Goal: Task Accomplishment & Management: Complete application form

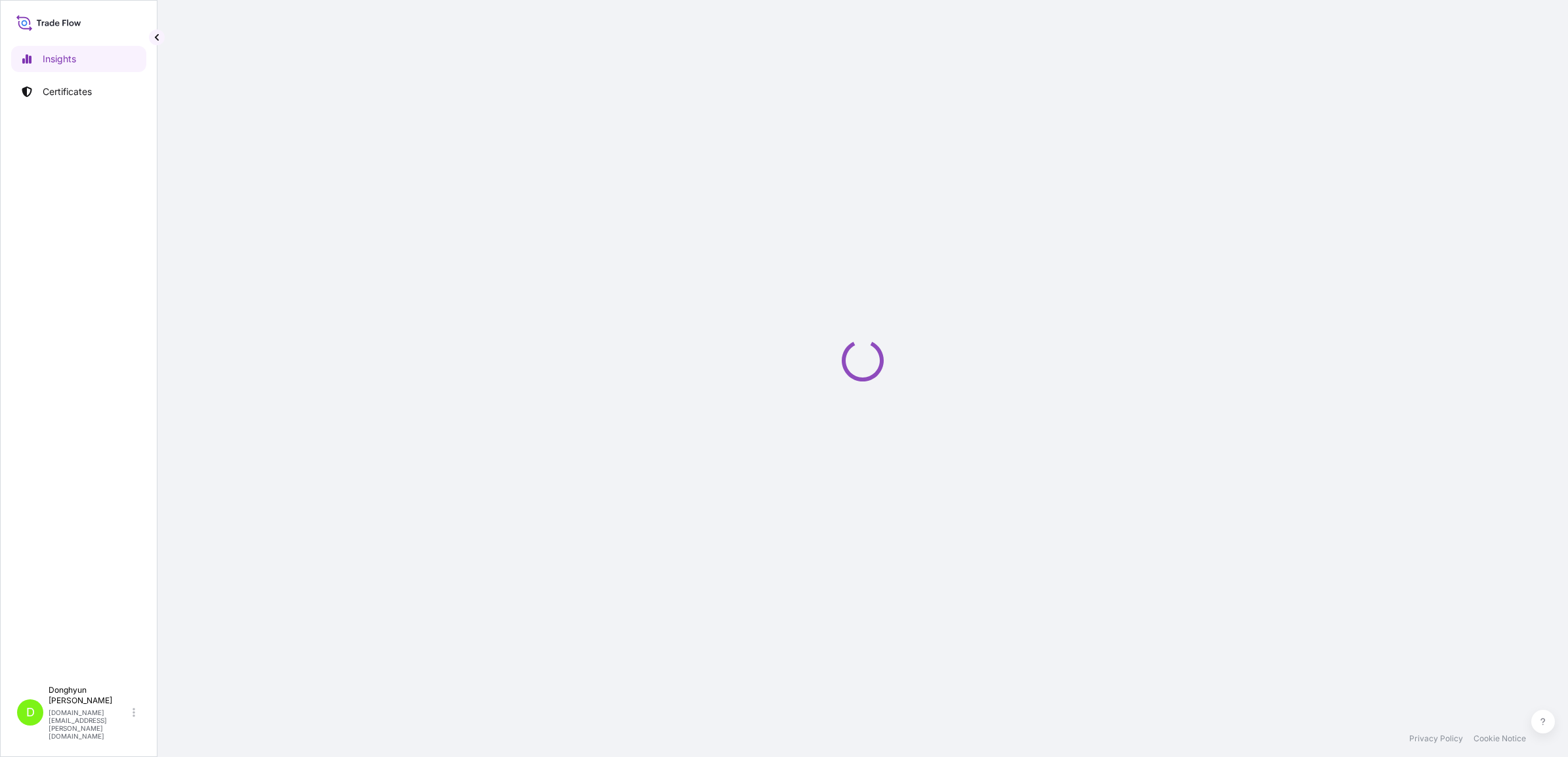
select select "2025"
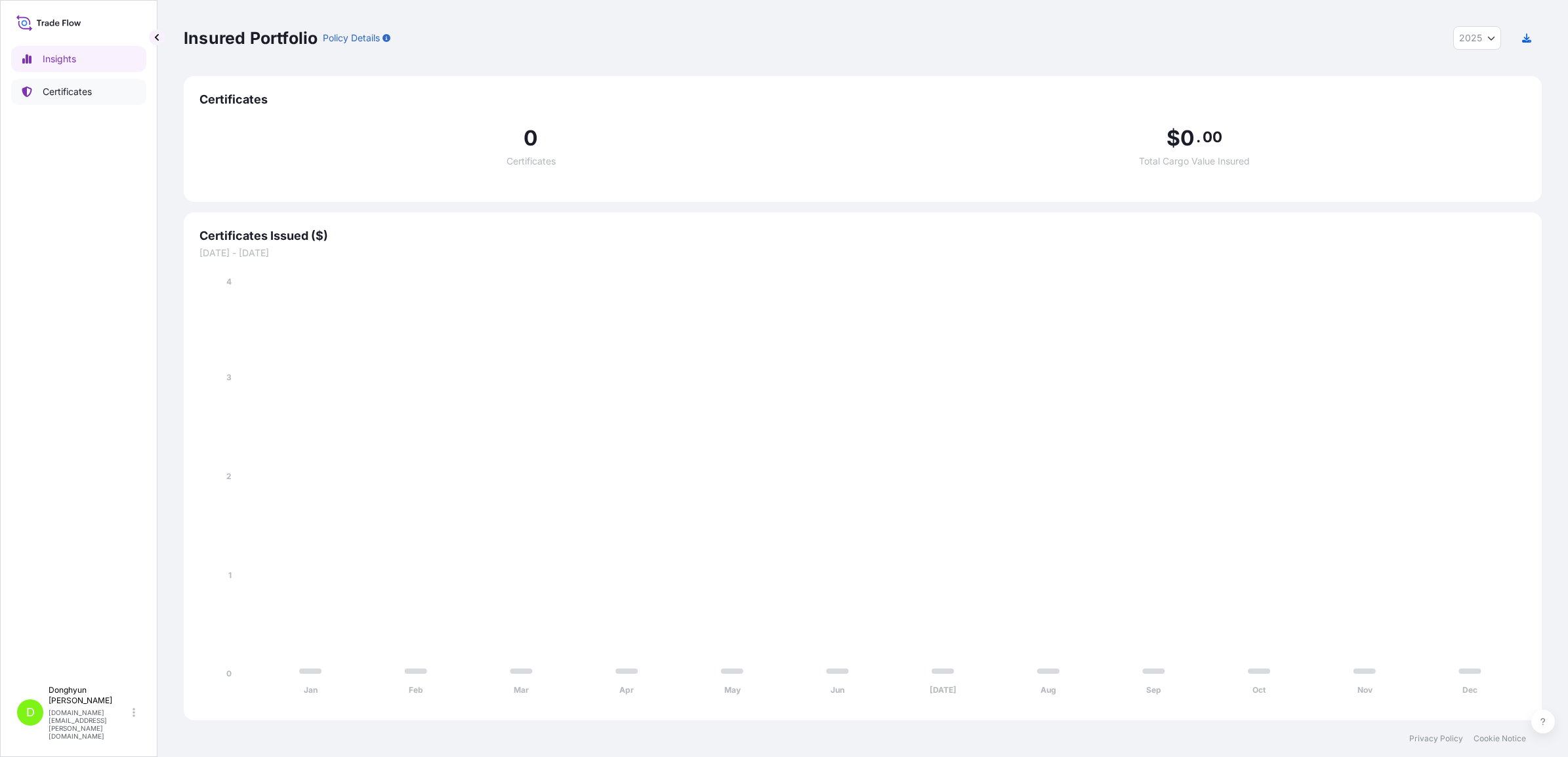
click at [74, 86] on p "Certificates" at bounding box center [67, 92] width 49 height 13
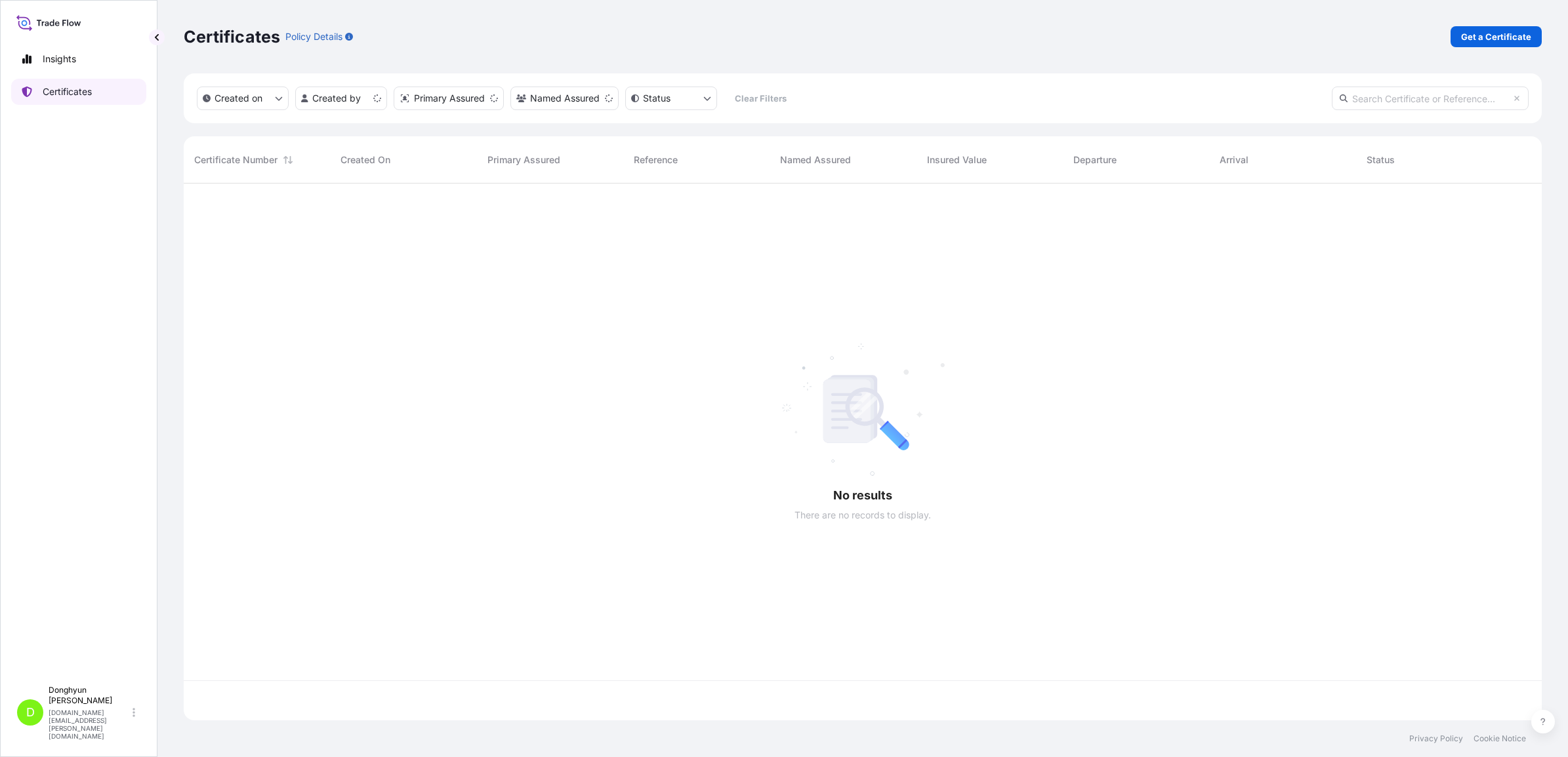
scroll to position [532, 1346]
click at [1500, 38] on p "Get a Certificate" at bounding box center [1495, 36] width 70 height 13
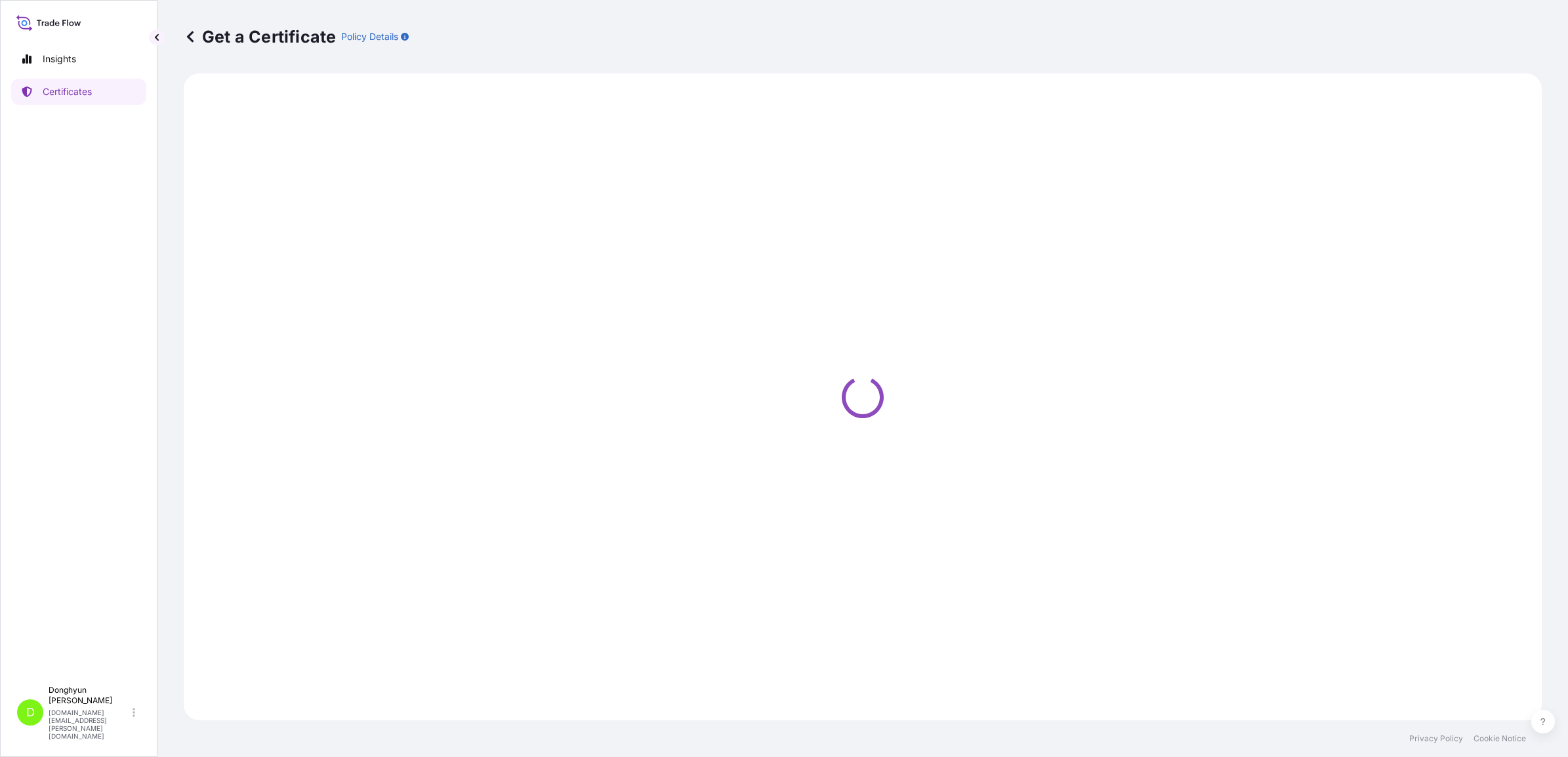
select select "Sea"
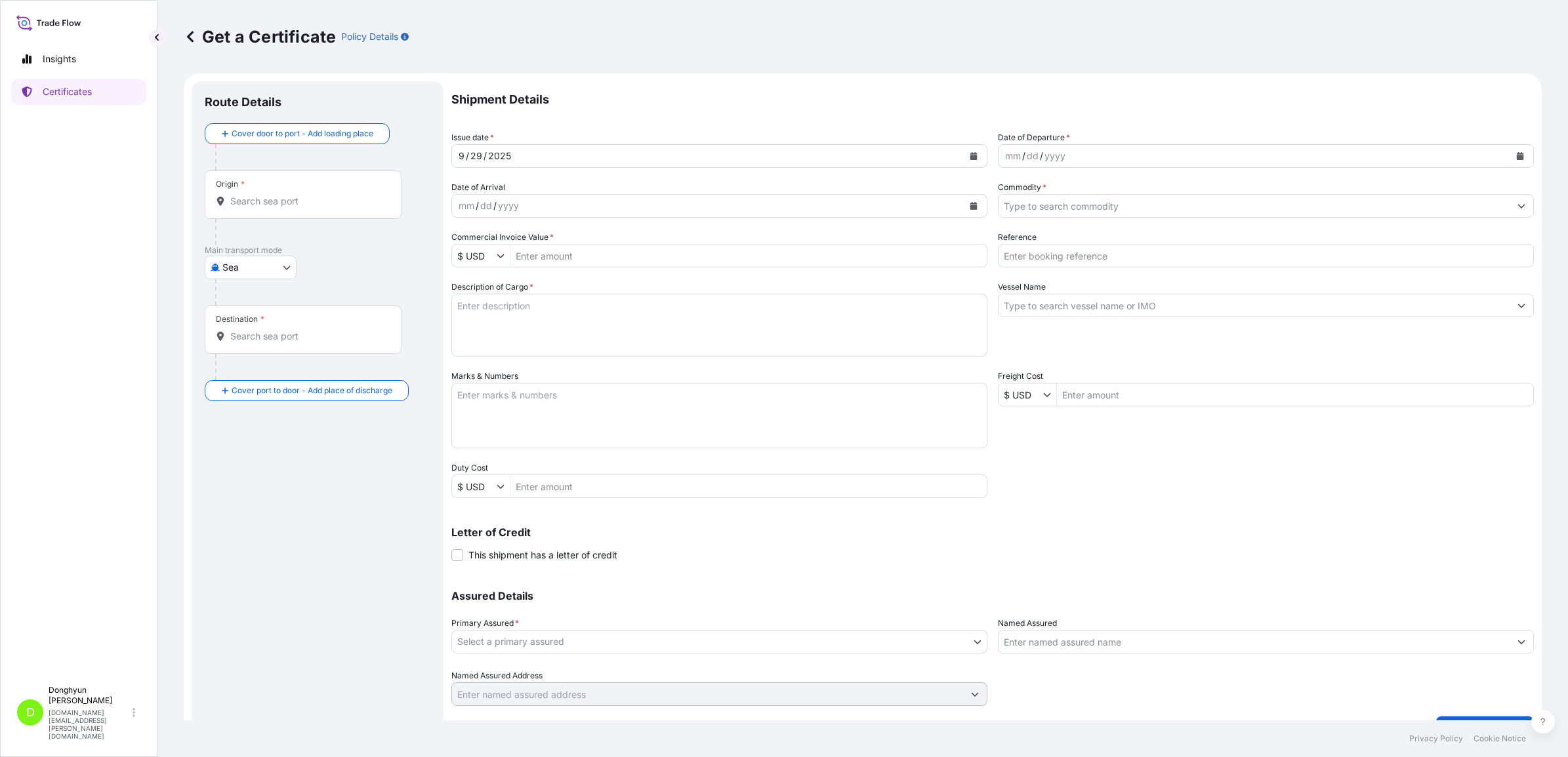
click at [280, 209] on div "Origin *" at bounding box center [302, 194] width 197 height 48
click at [280, 208] on input "Origin *" at bounding box center [308, 202] width 155 height 13
type input "d"
click at [300, 247] on span "KRKWA - [GEOGRAPHIC_DATA], [GEOGRAPHIC_DATA], [GEOGRAPHIC_DATA]" at bounding box center [351, 248] width 204 height 26
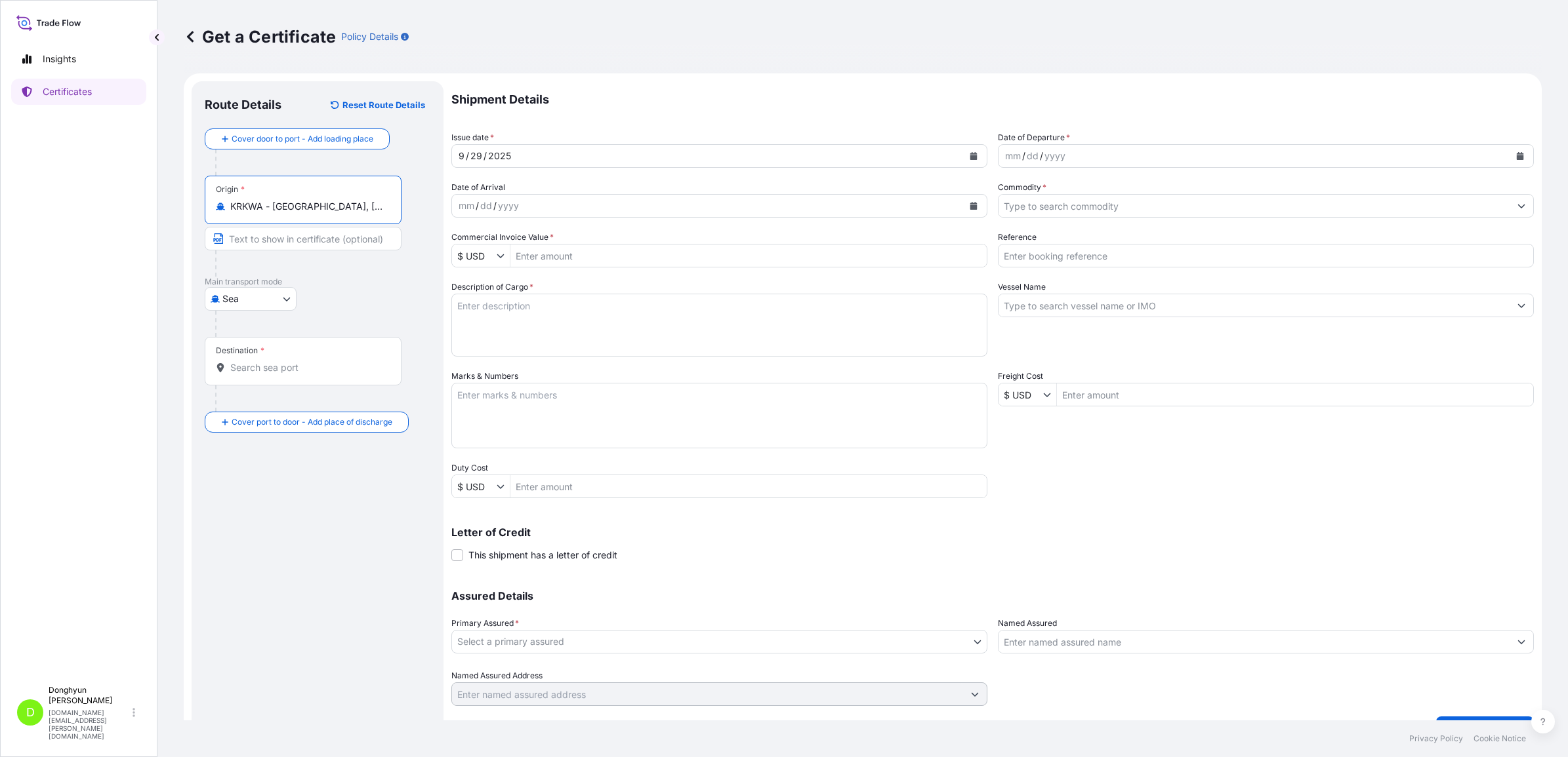
type input "KRKWA - [GEOGRAPHIC_DATA], [GEOGRAPHIC_DATA], [GEOGRAPHIC_DATA]"
click at [291, 374] on input "Destination *" at bounding box center [308, 368] width 155 height 13
click at [297, 402] on div "PLGDN - [GEOGRAPHIC_DATA], [GEOGRAPHIC_DATA]" at bounding box center [334, 414] width 250 height 36
type input "PLGDN - [GEOGRAPHIC_DATA], [GEOGRAPHIC_DATA]"
click at [378, 309] on div "[GEOGRAPHIC_DATA]" at bounding box center [317, 299] width 226 height 24
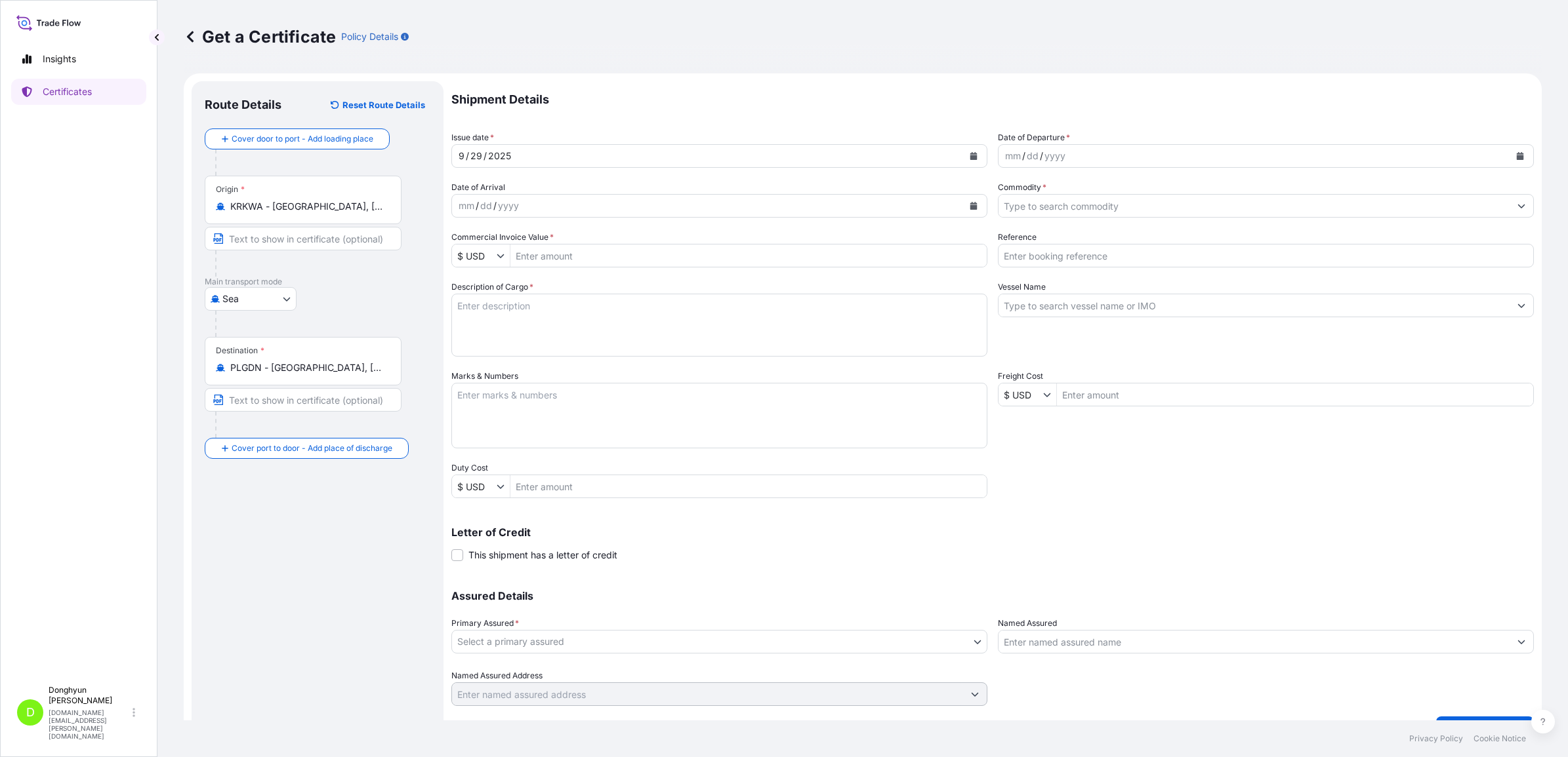
click at [971, 158] on icon "Calendar" at bounding box center [974, 156] width 7 height 8
click at [604, 316] on div "26" at bounding box center [599, 316] width 24 height 24
click at [1516, 154] on icon "Calendar" at bounding box center [1520, 156] width 7 height 8
click at [1146, 316] on div "26" at bounding box center [1139, 316] width 24 height 24
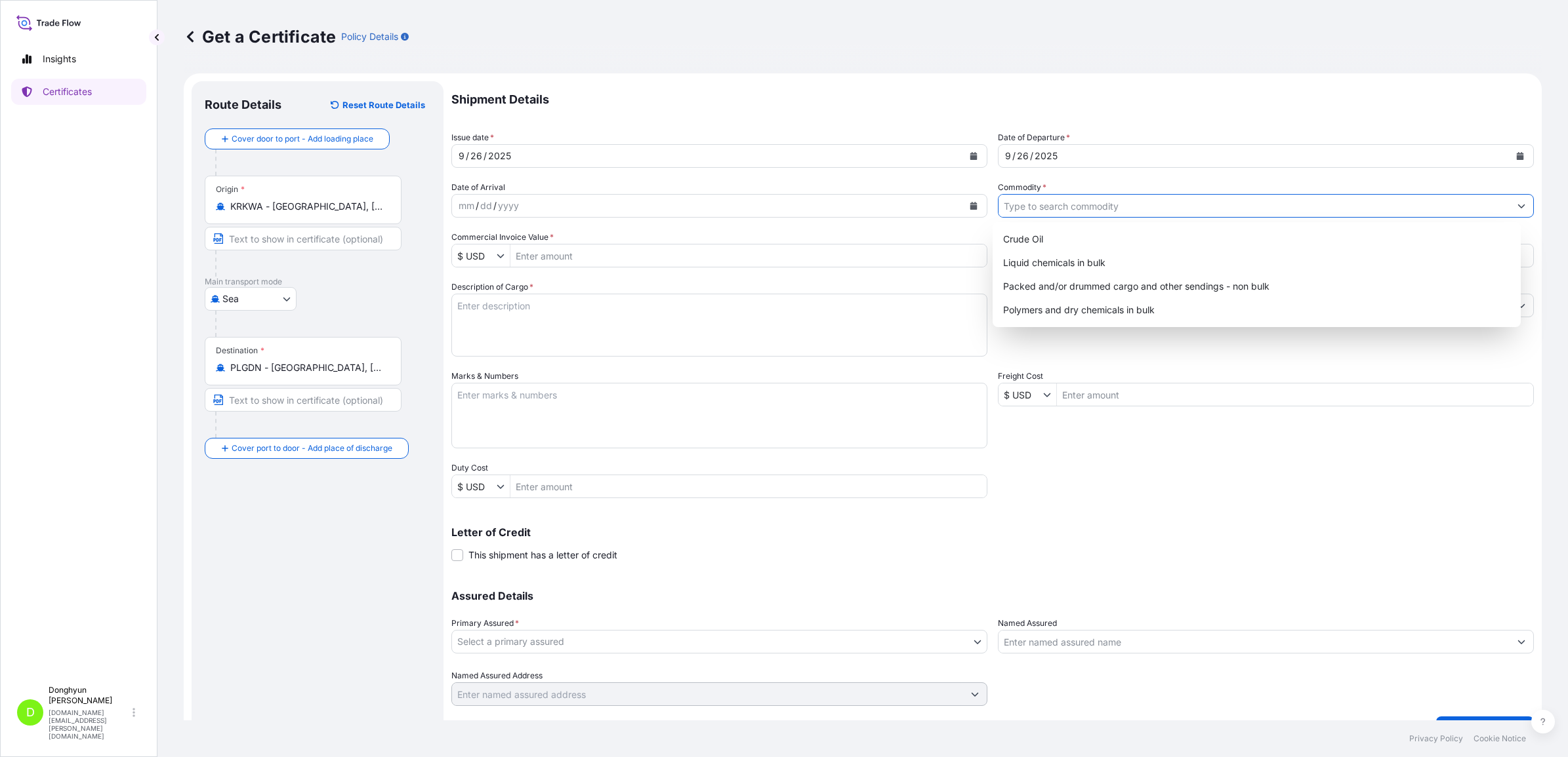
click at [1017, 204] on input "Commodity *" at bounding box center [1254, 206] width 511 height 24
click at [1043, 306] on div "Polymers and dry chemicals in bulk" at bounding box center [1257, 310] width 518 height 24
type input "Polymers and dry chemicals in bulk"
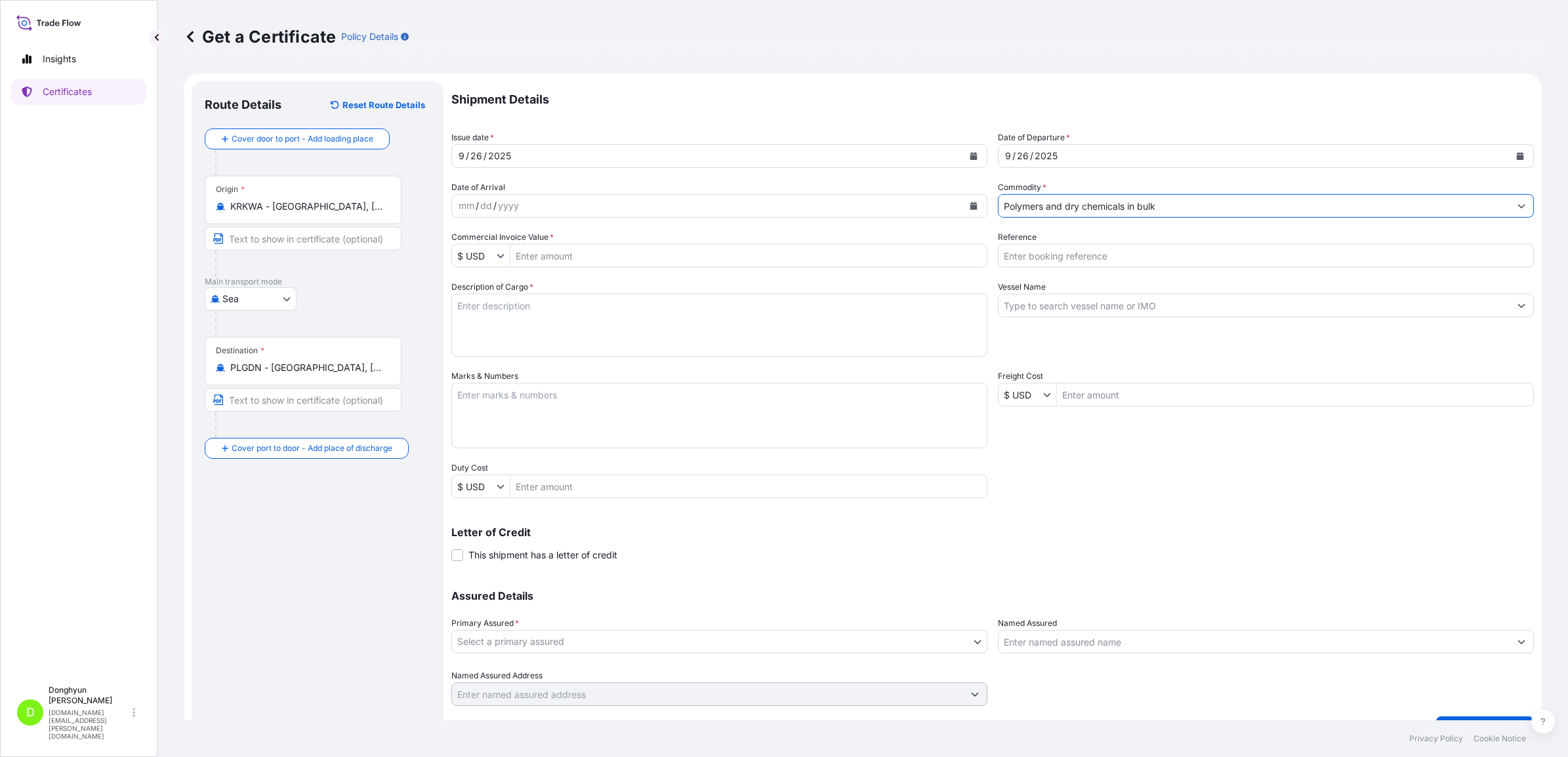
click at [630, 258] on input "Commercial Invoice Value *" at bounding box center [748, 256] width 477 height 24
paste input "27,940"
type input "27,940"
click at [1034, 250] on input "Reference" at bounding box center [1266, 256] width 536 height 24
paste input "8800130720"
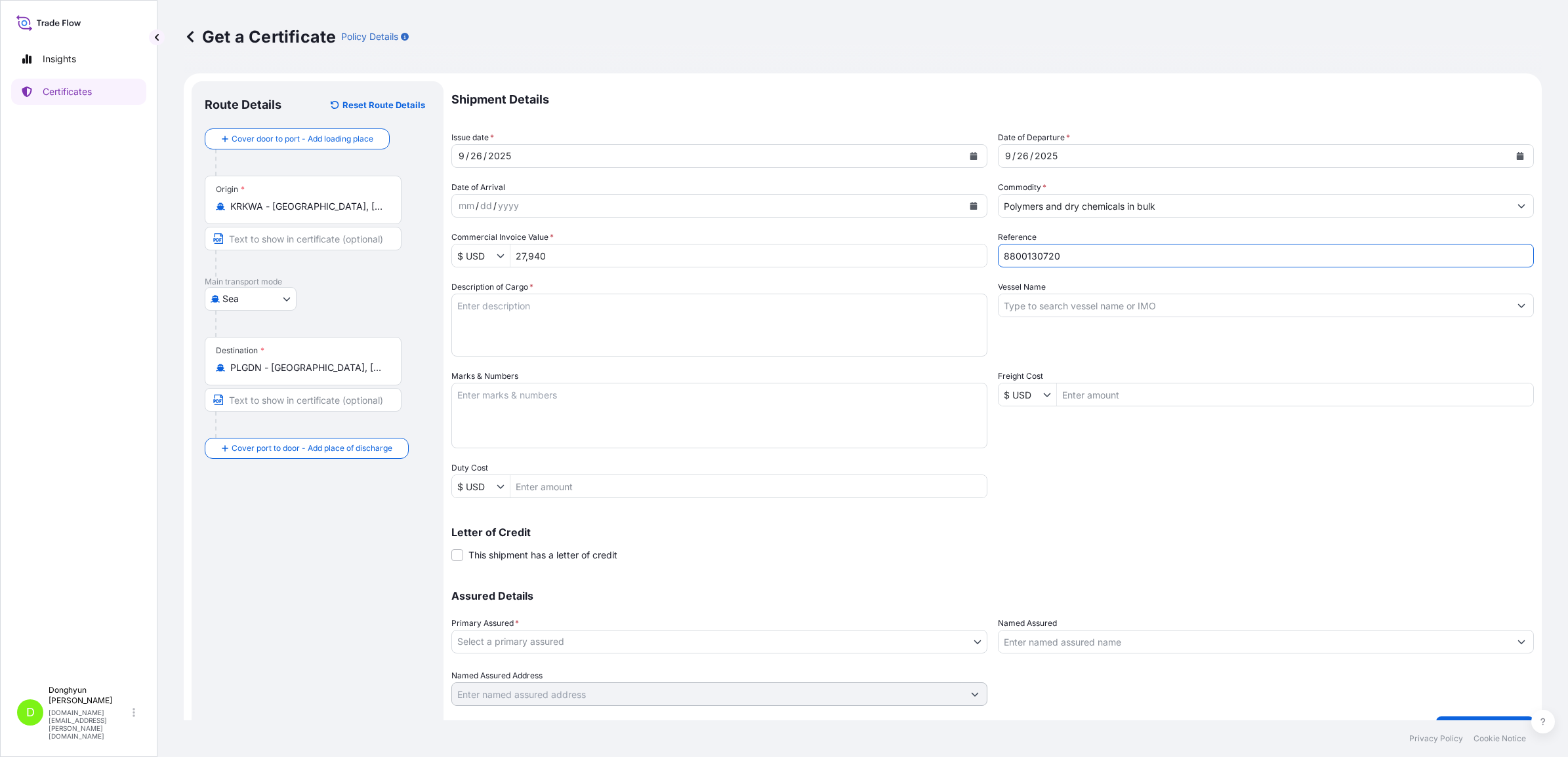
type input "8800130720"
click at [520, 319] on textarea "Description of Cargo *" at bounding box center [719, 325] width 536 height 63
paste textarea "MF650Y-500 PO 4821773907"
type textarea "MF650Y-500 PO 4821773907"
click at [1034, 306] on input "Vessel Name" at bounding box center [1254, 306] width 511 height 24
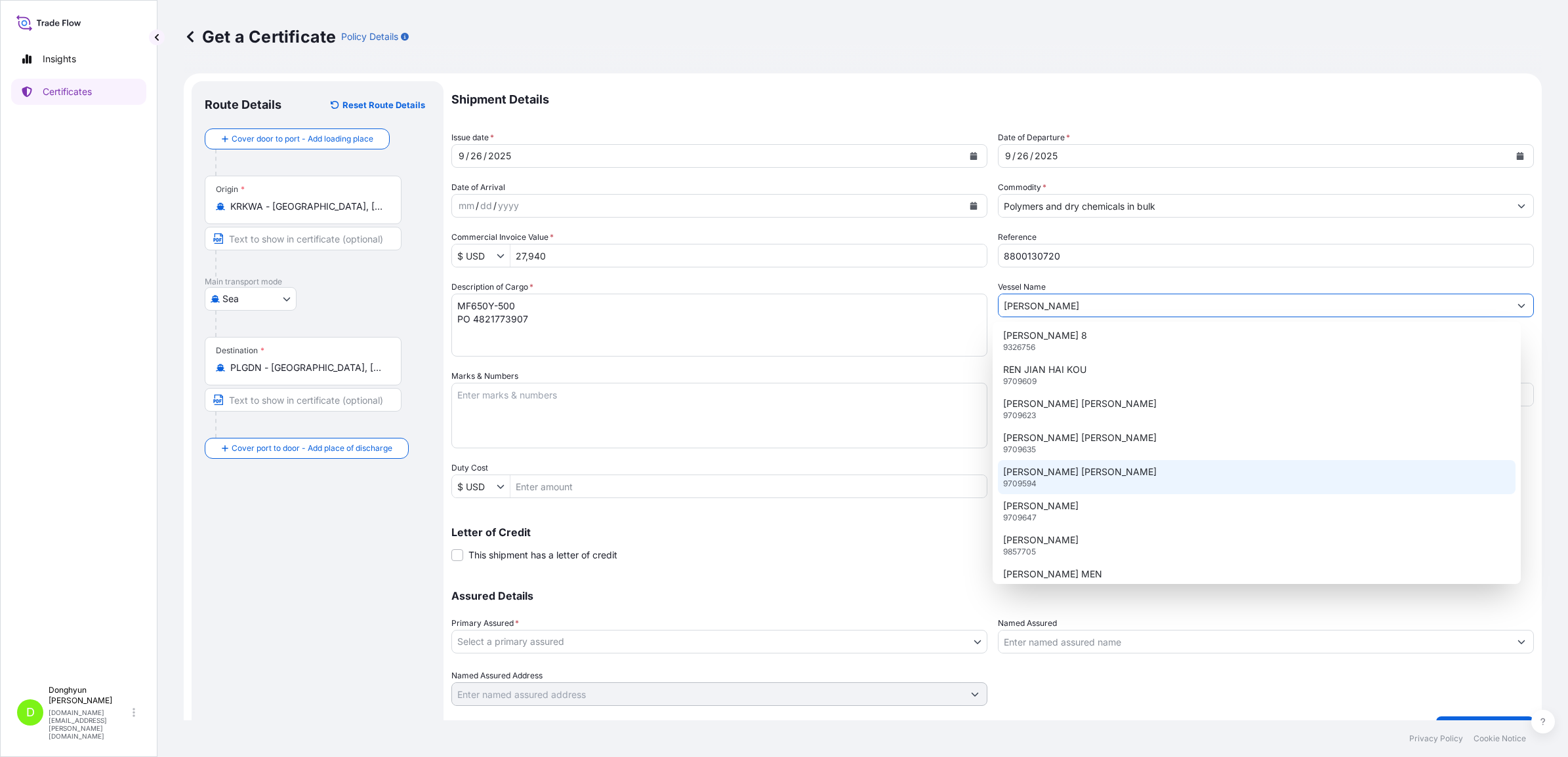
scroll to position [385, 0]
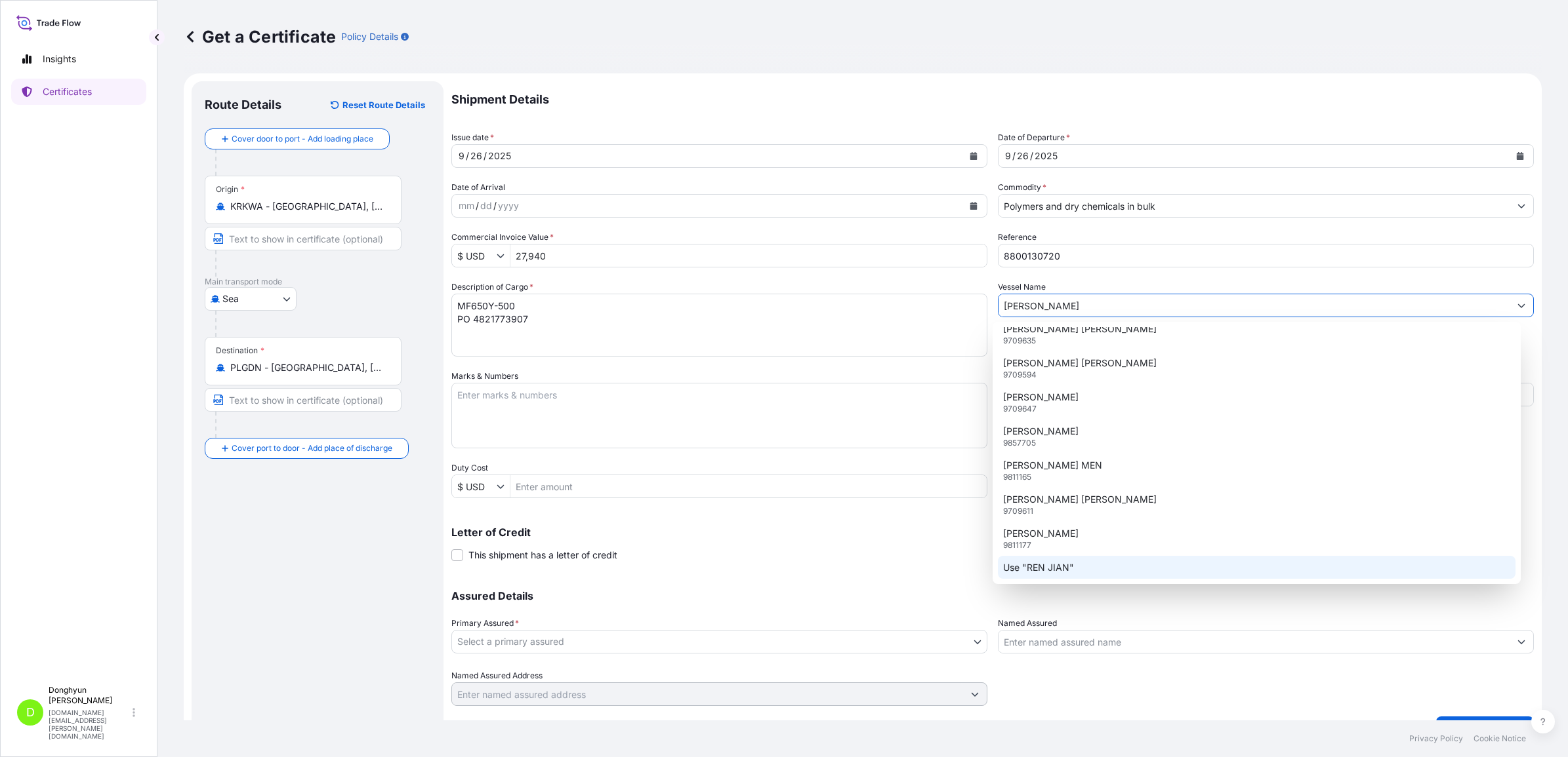
click at [1070, 561] on p "Use "REN JIAN"" at bounding box center [1039, 567] width 71 height 13
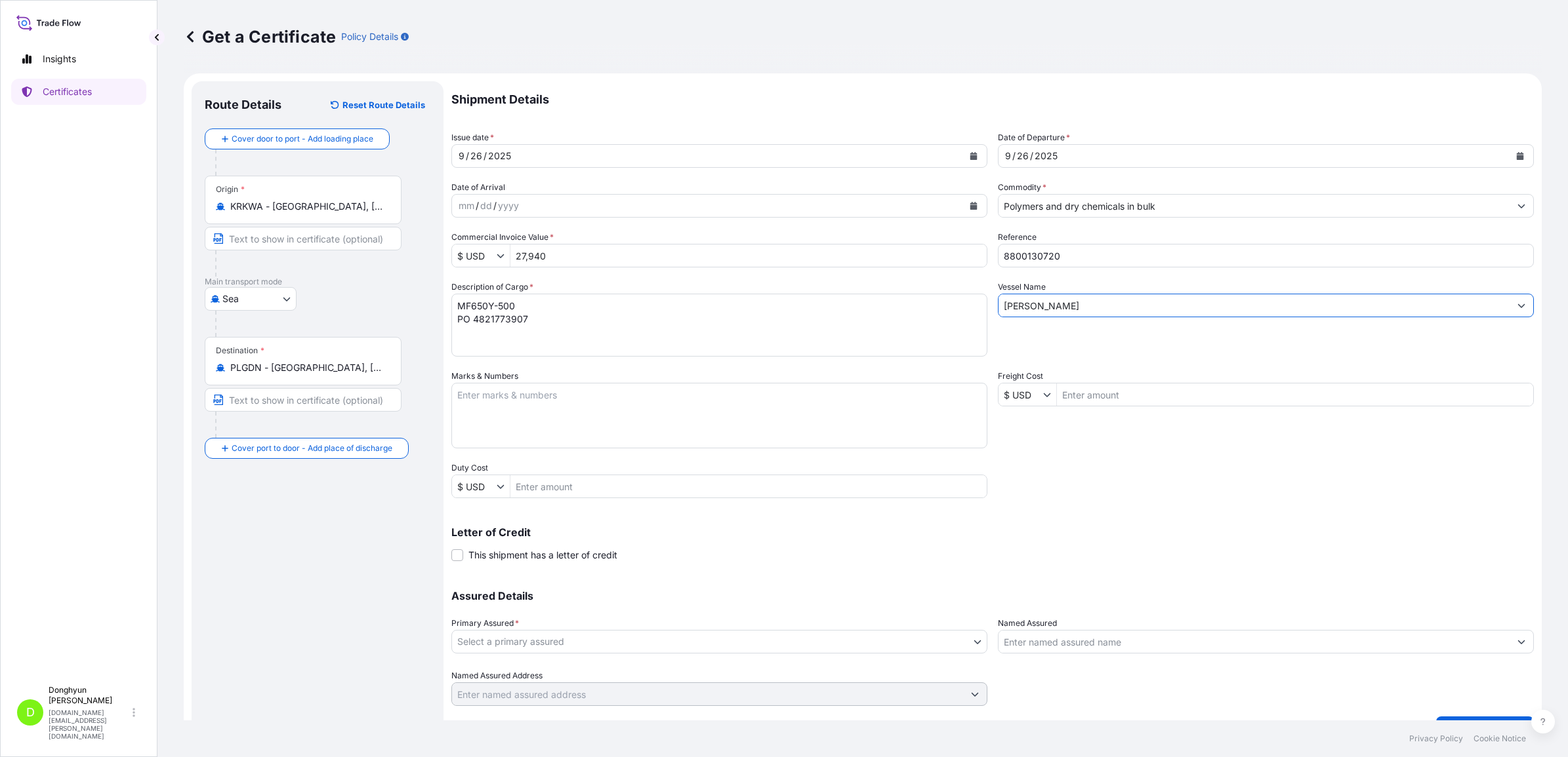
type input "REN JIAN"
click at [1076, 487] on div "Shipment Details Issue date * 9 / 26 / 2025 Date of Departure * 9 / 26 / 2025 D…" at bounding box center [992, 394] width 1082 height 625
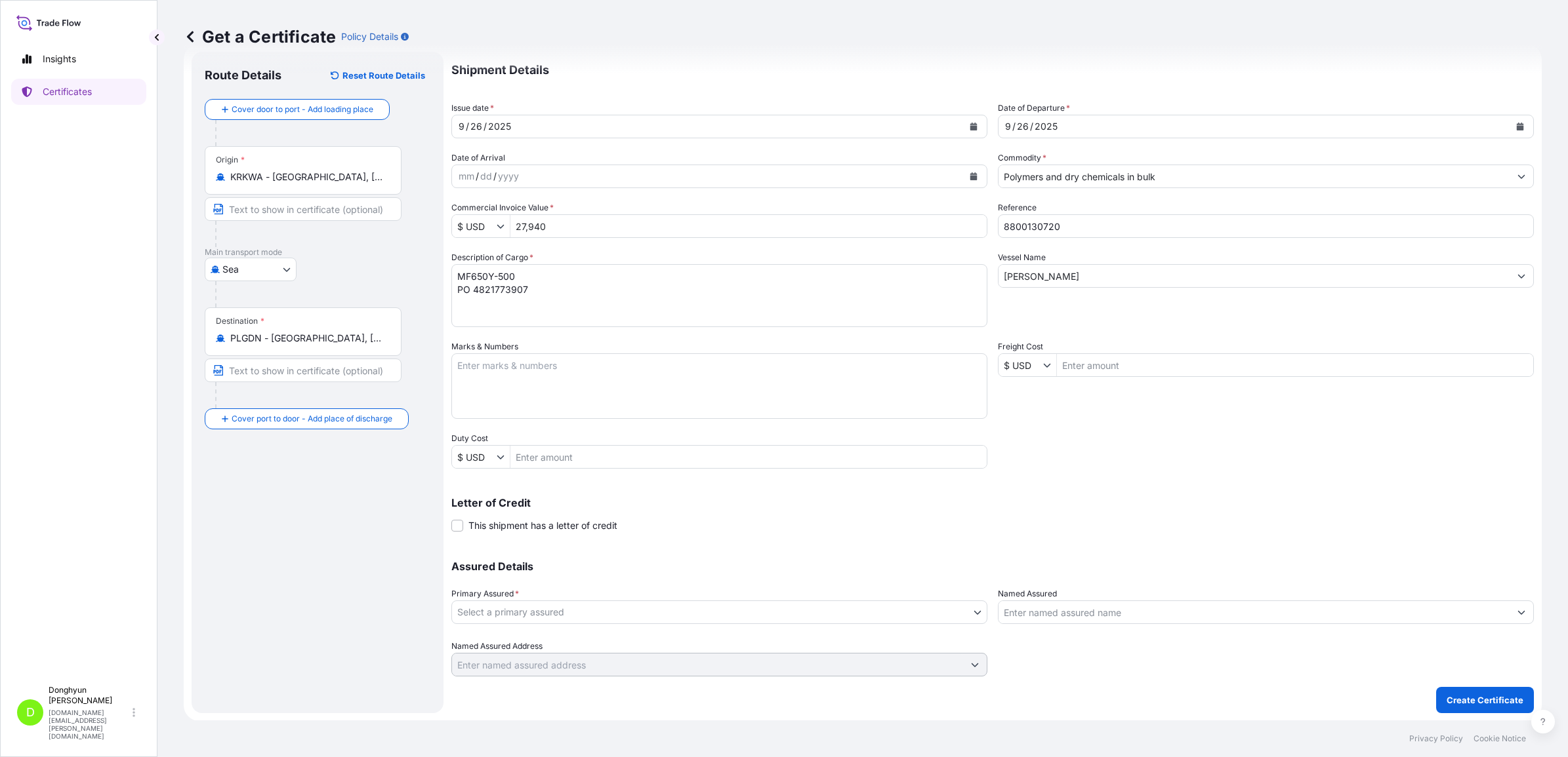
click at [774, 608] on body "Insights Certificates D Donghyun Kim dh.kim@polymirae.com Get a Certificate Pol…" at bounding box center [784, 378] width 1568 height 757
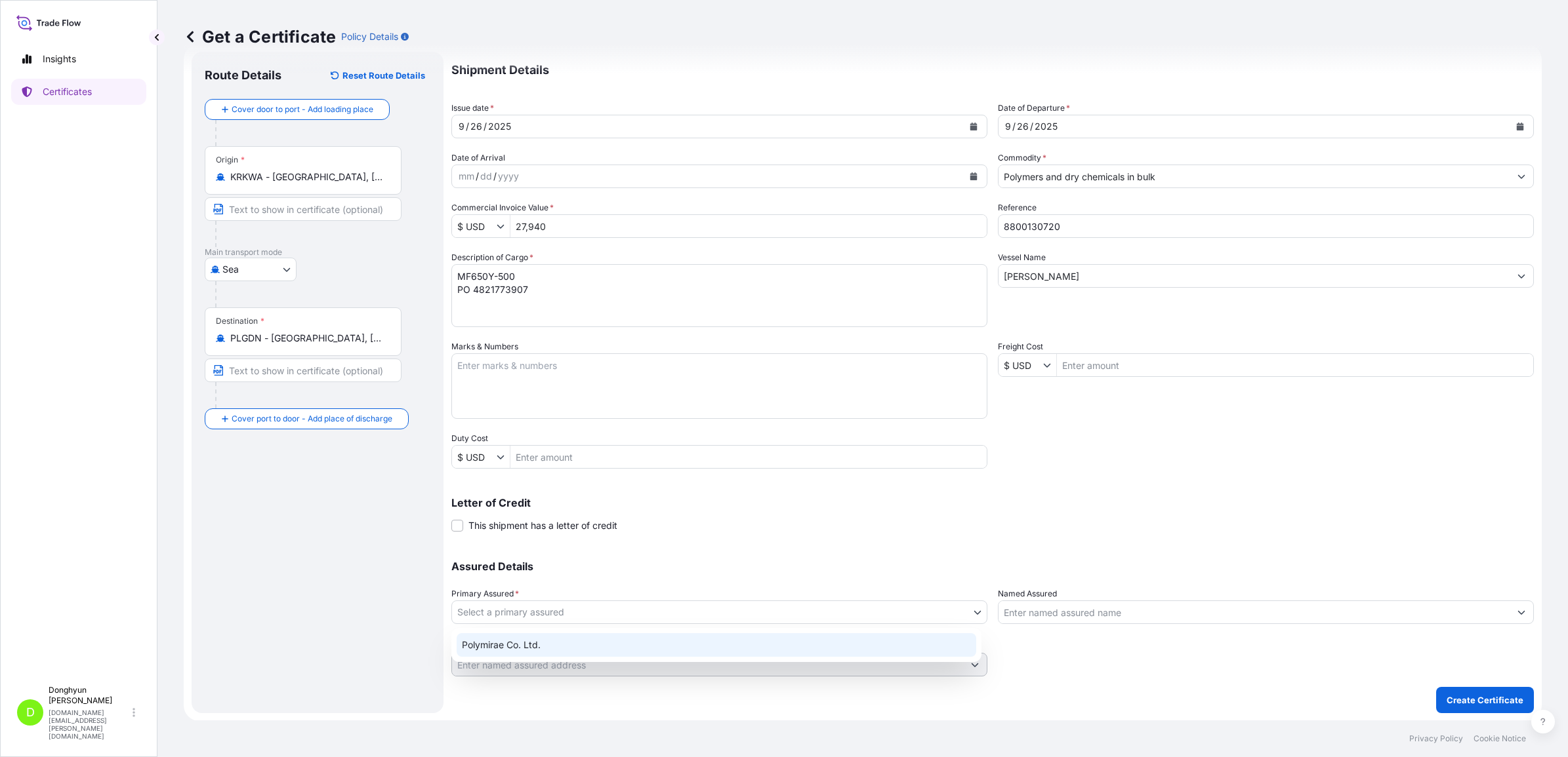
click at [703, 650] on div "Polymirae Co. Ltd." at bounding box center [716, 645] width 519 height 24
select select "32021"
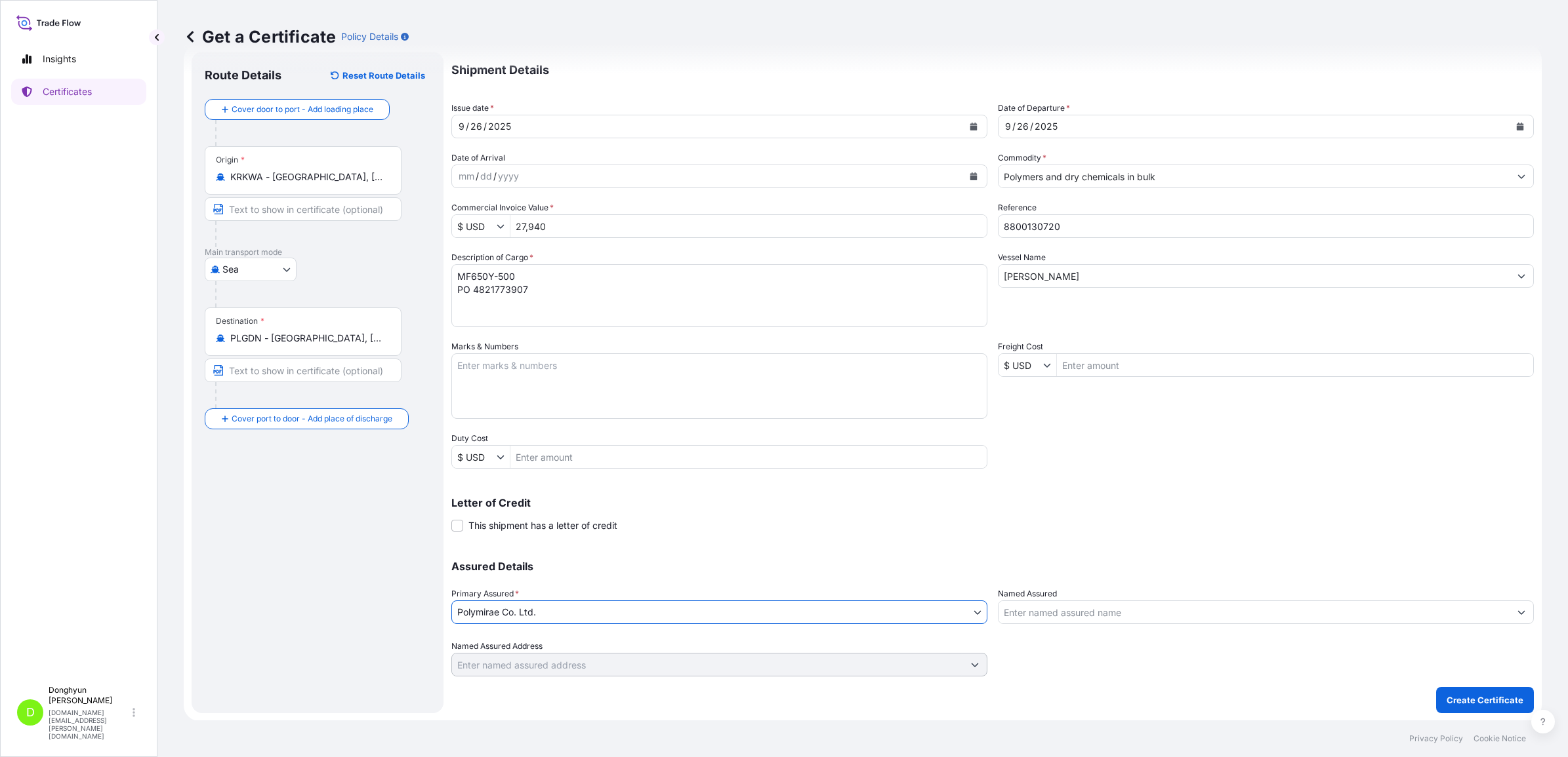
click at [1462, 693] on p "Create Certificate" at bounding box center [1484, 700] width 77 height 13
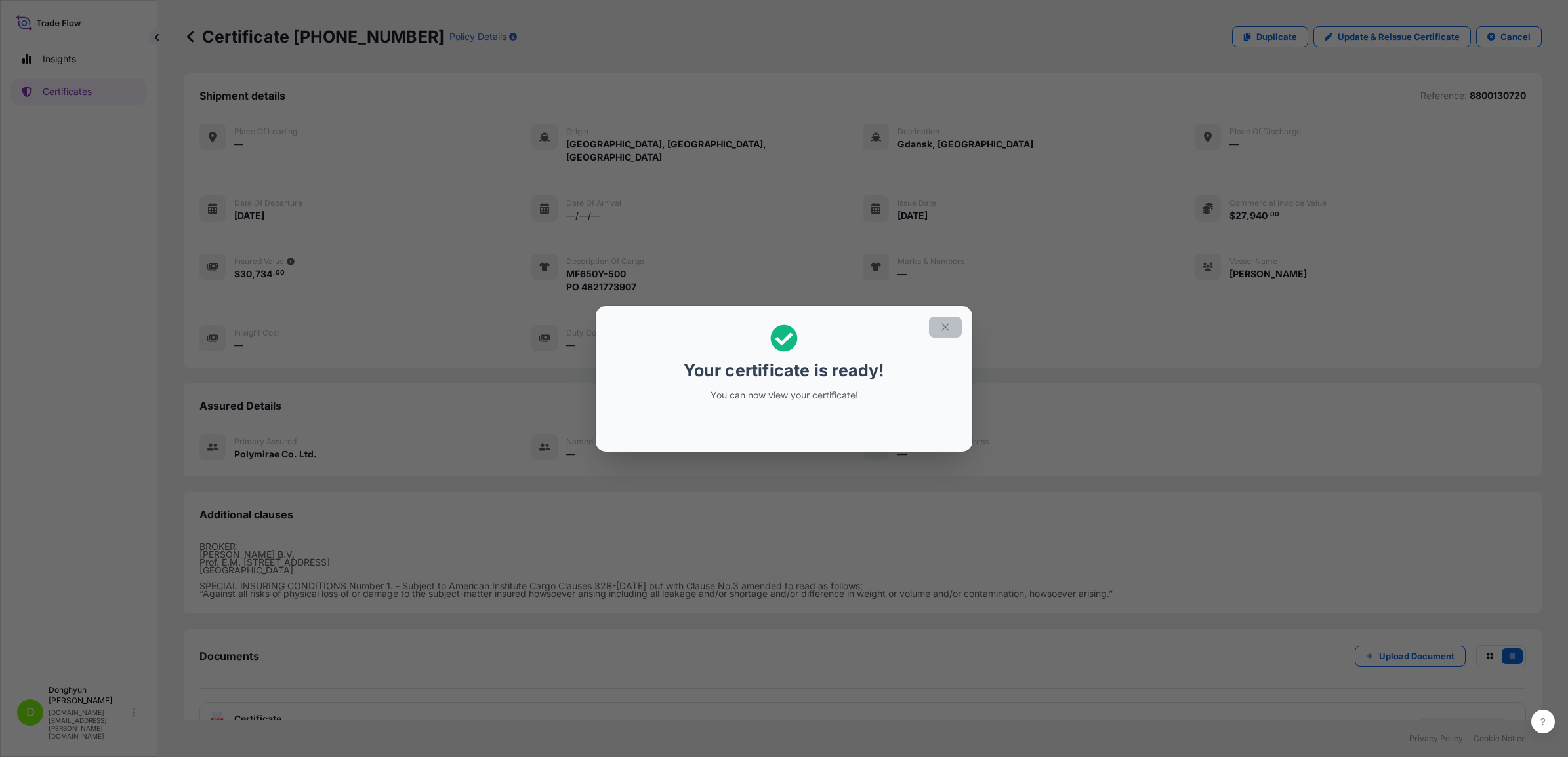
click at [942, 325] on icon "button" at bounding box center [945, 327] width 7 height 7
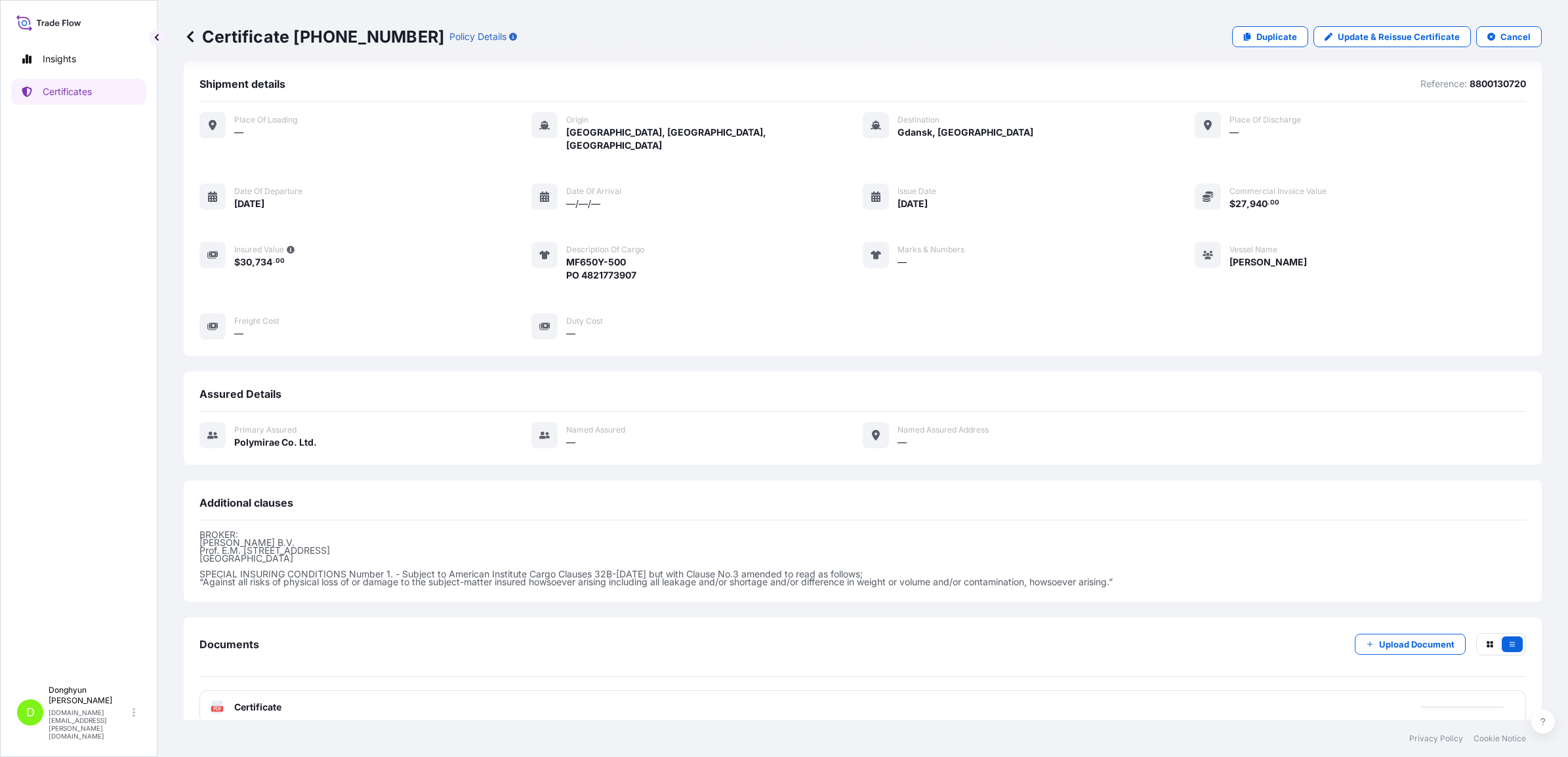
scroll to position [16, 0]
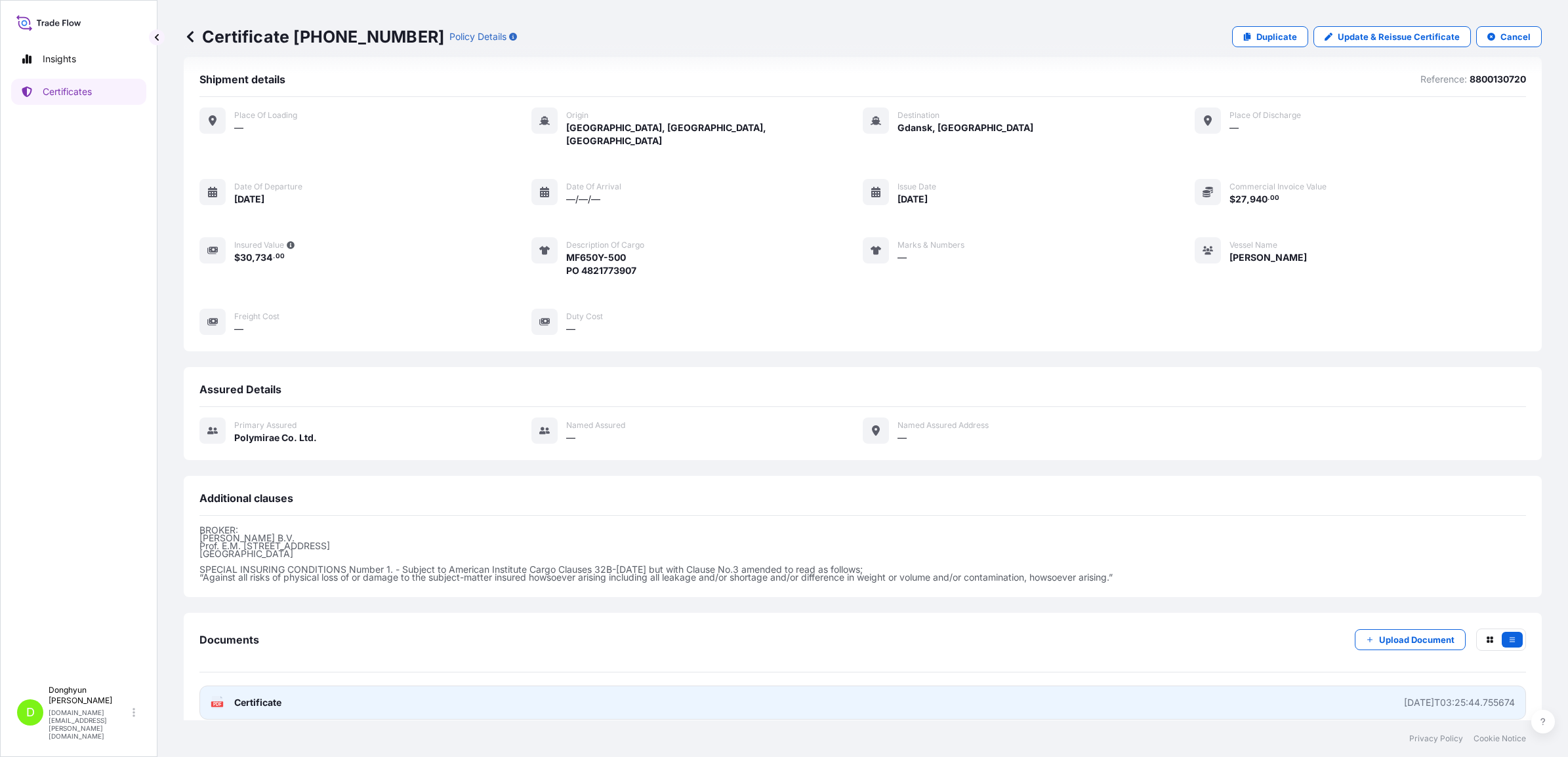
click at [1002, 686] on link "PDF Certificate 2025-09-29T03:25:44.755674" at bounding box center [863, 703] width 1326 height 34
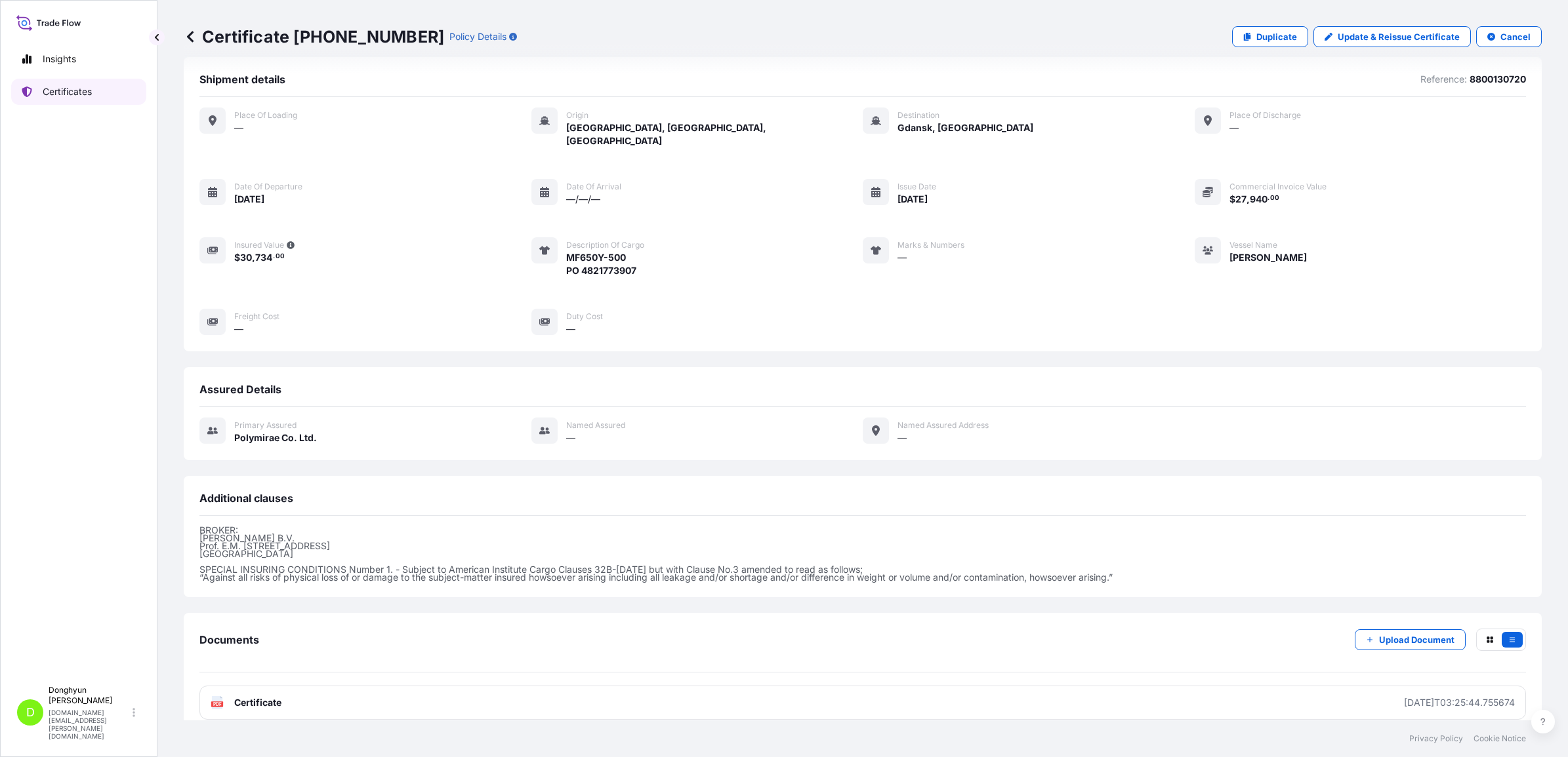
click at [74, 89] on p "Certificates" at bounding box center [67, 92] width 49 height 13
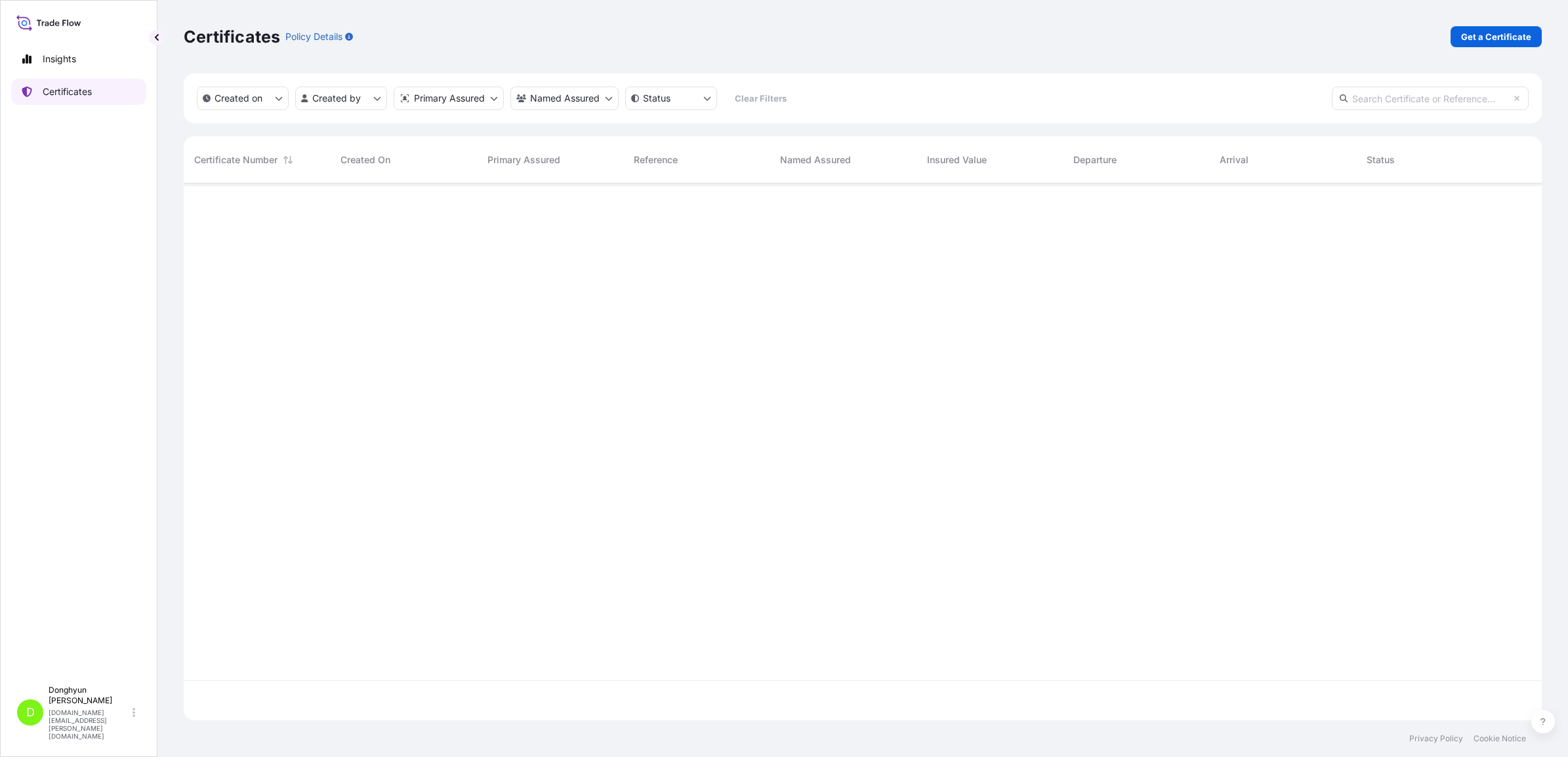
scroll to position [532, 1346]
click at [1488, 39] on p "Get a Certificate" at bounding box center [1495, 36] width 70 height 13
select select "Sea"
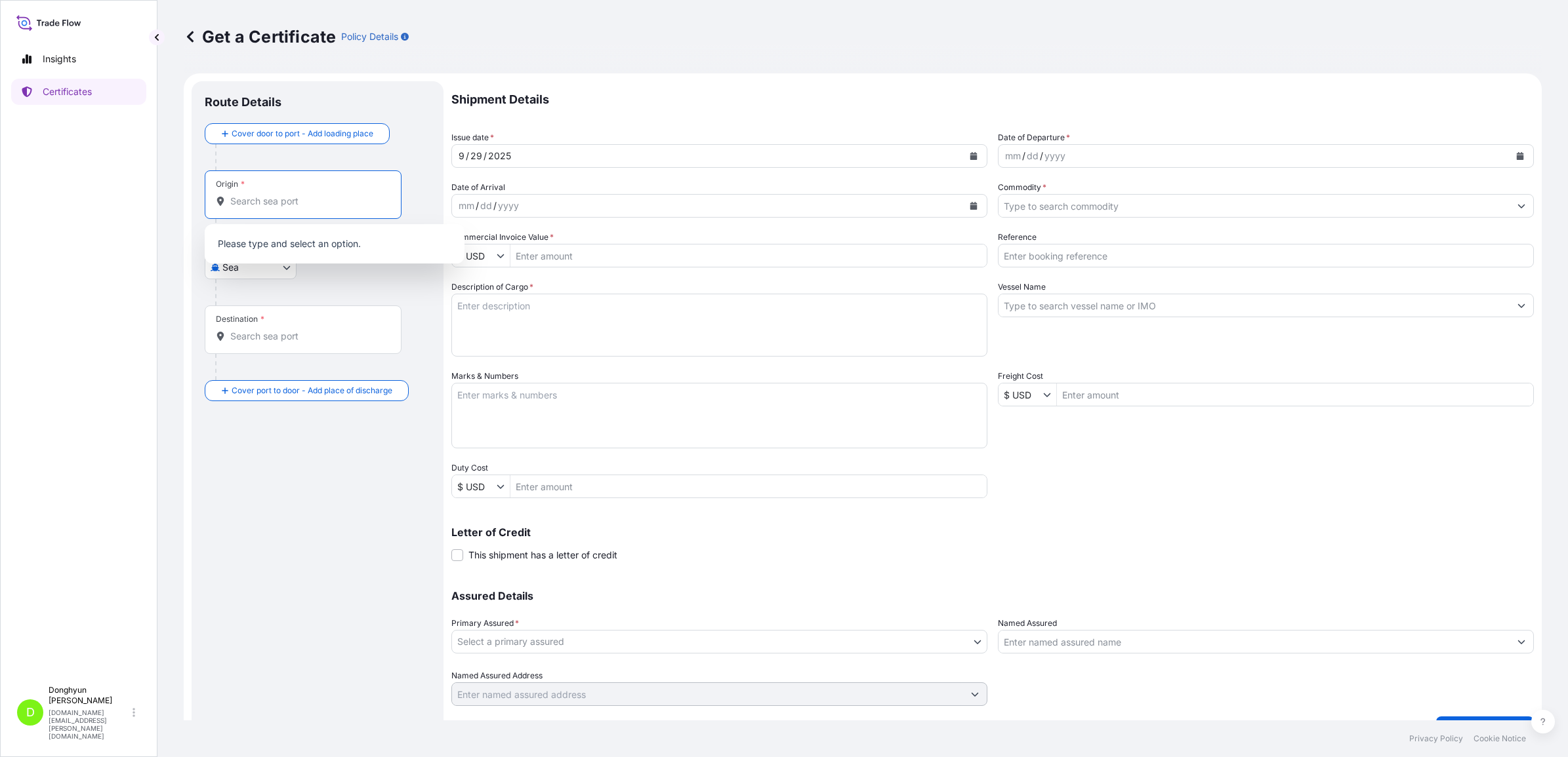
click at [256, 201] on input "Origin *" at bounding box center [308, 202] width 155 height 13
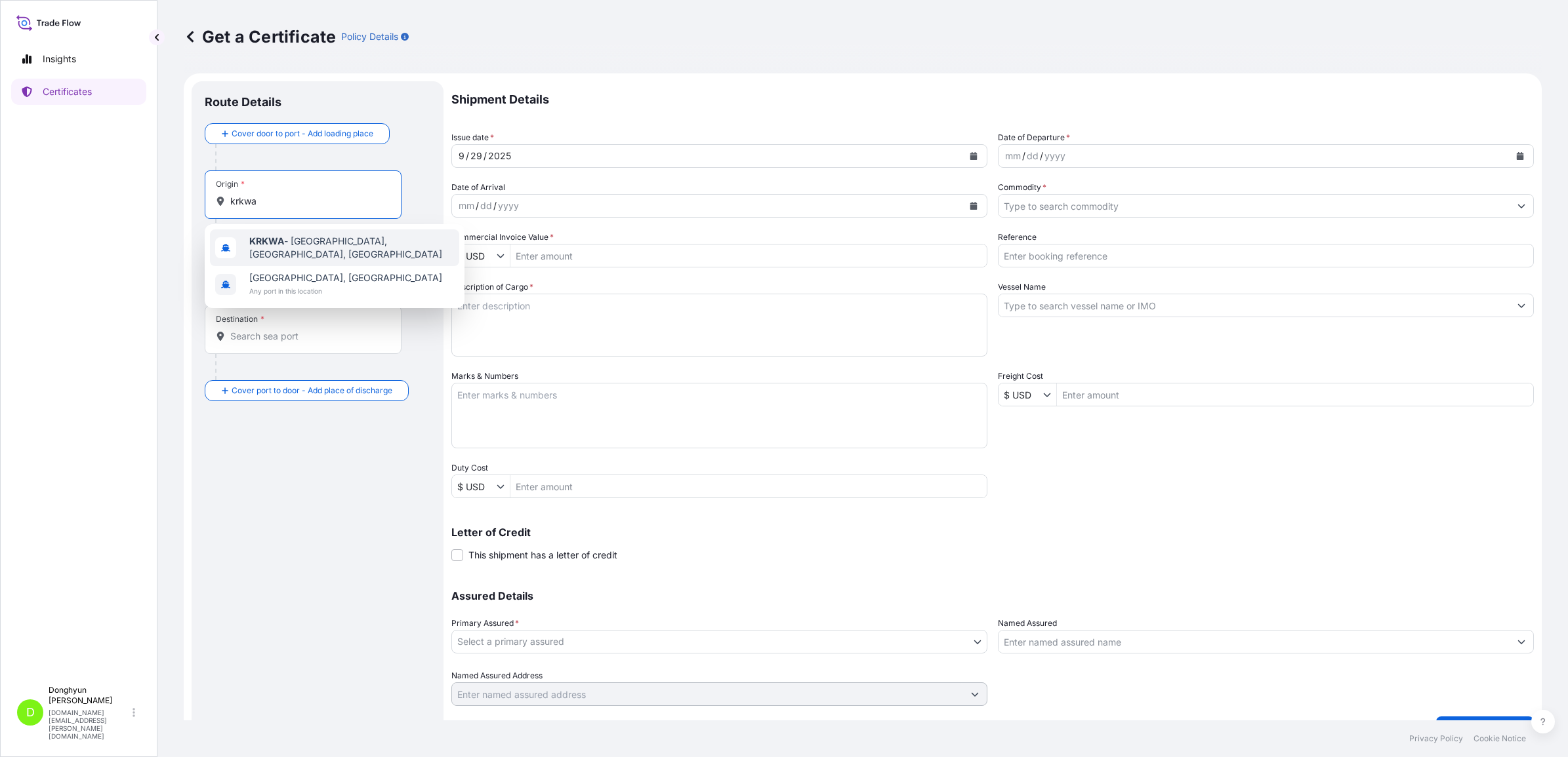
click at [289, 251] on span "KRKWA - Kwangyang, Korea, South" at bounding box center [351, 248] width 204 height 26
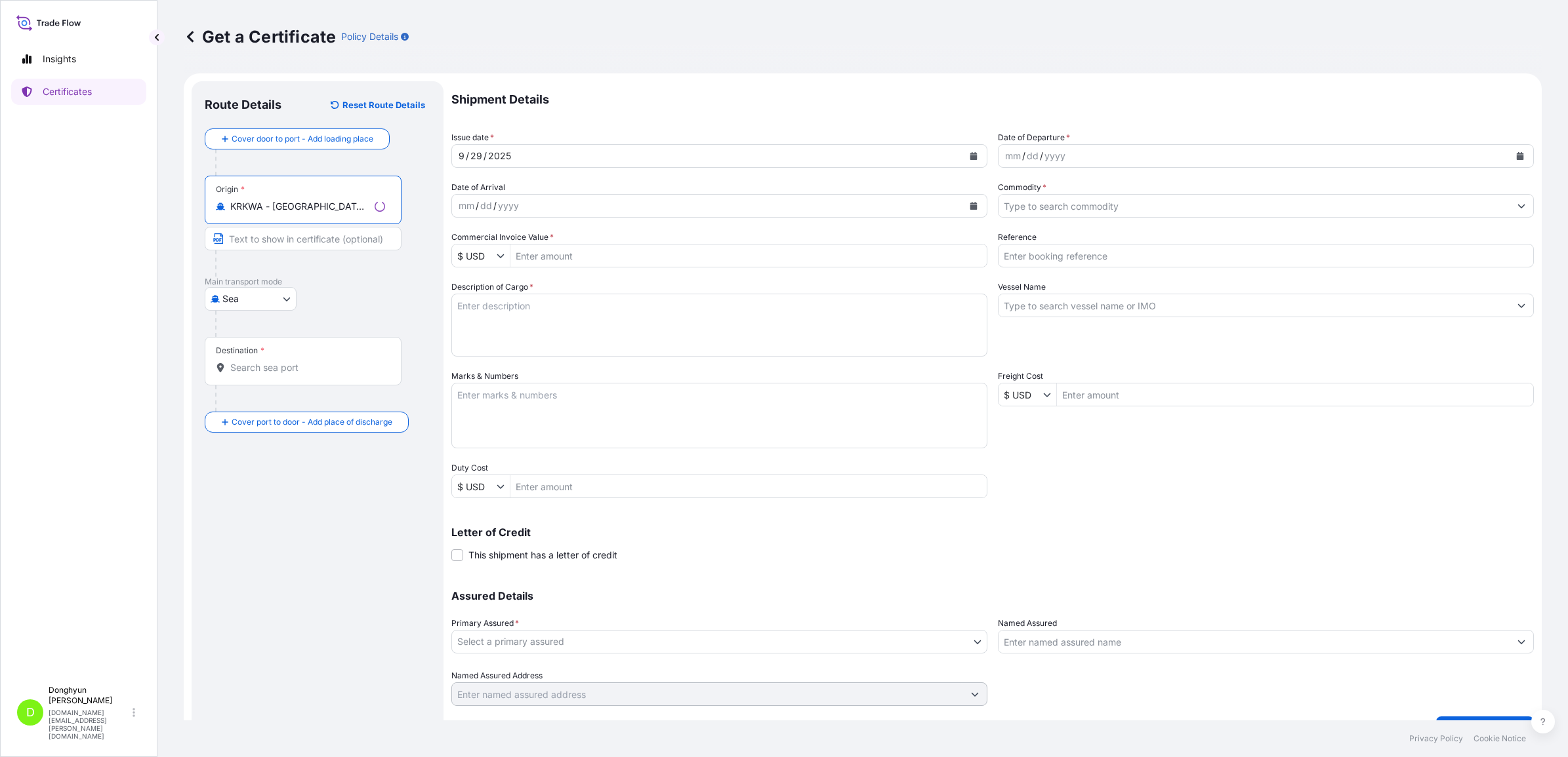
type input "KRKWA - Kwangyang, Korea, South"
click at [267, 364] on input "Destination *" at bounding box center [308, 368] width 155 height 13
click at [290, 418] on div "PLGDN - Gdansk, Poland" at bounding box center [334, 414] width 250 height 36
type input "PLGDN - Gdansk, Poland"
click at [971, 159] on icon "Calendar" at bounding box center [974, 156] width 7 height 8
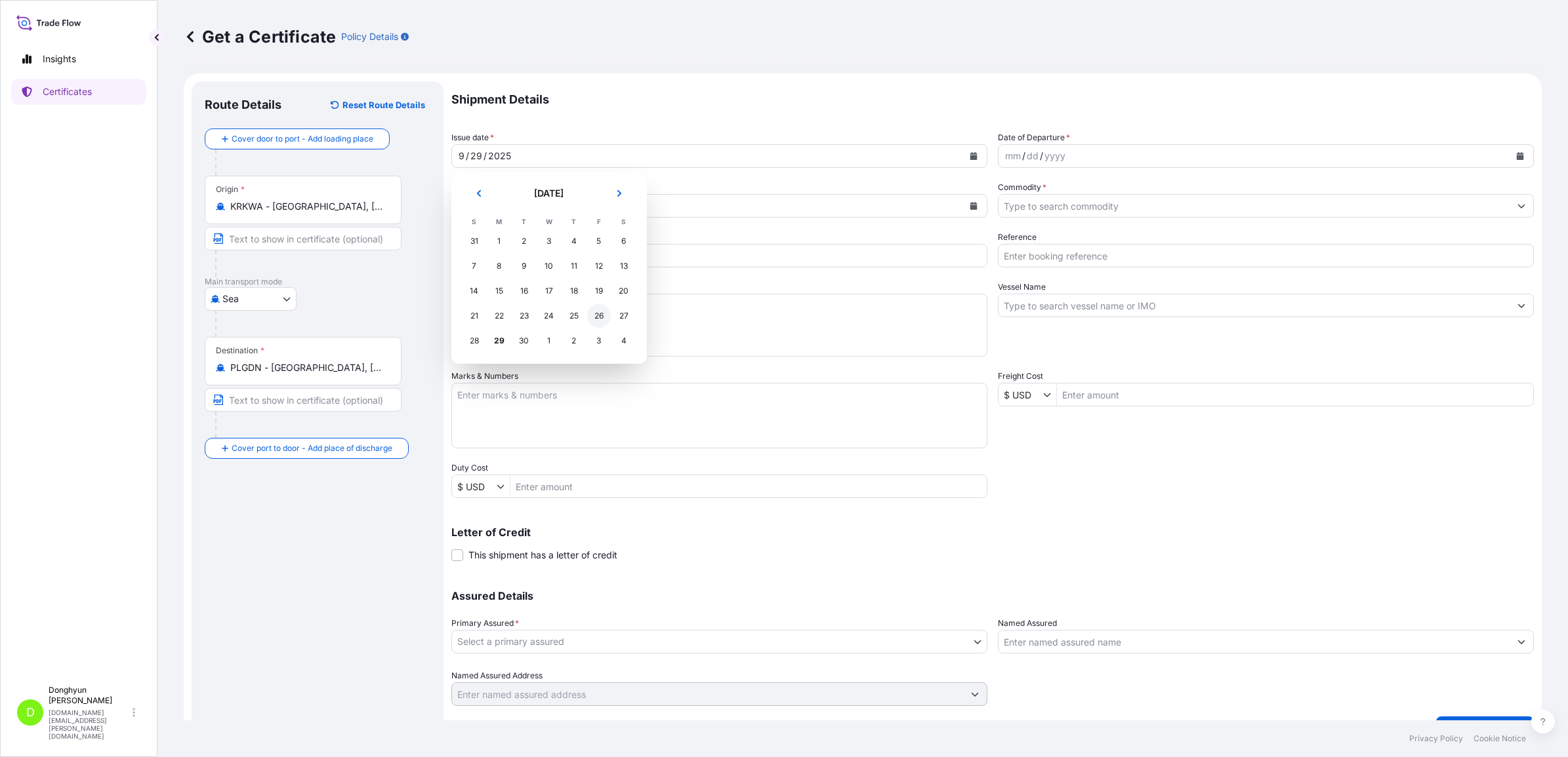
click at [595, 320] on div "26" at bounding box center [599, 316] width 24 height 24
click at [1514, 148] on button "Calendar" at bounding box center [1519, 155] width 21 height 21
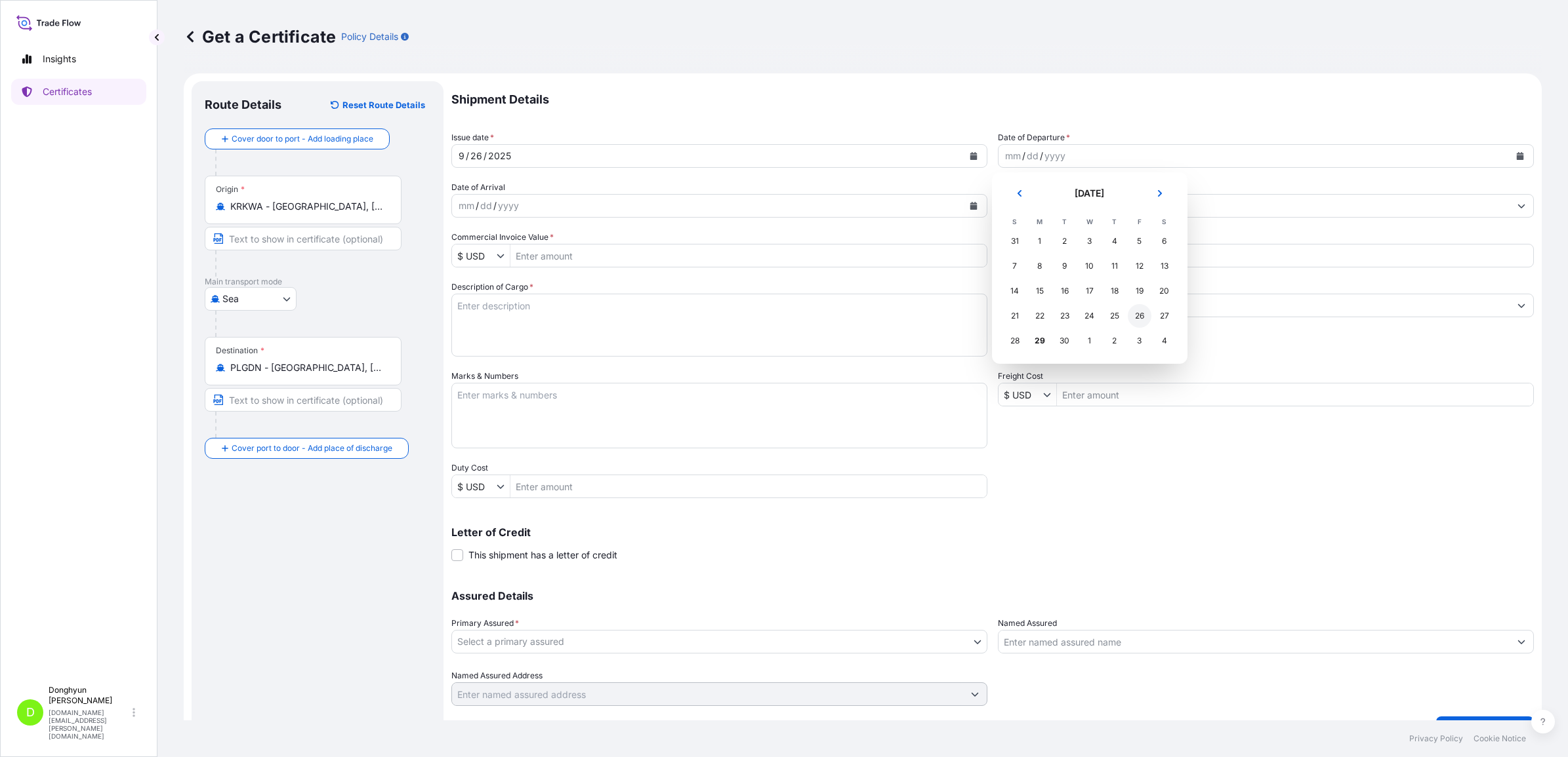
click at [1137, 313] on div "26" at bounding box center [1139, 316] width 24 height 24
click at [612, 208] on div "mm / dd / yyyy" at bounding box center [707, 206] width 511 height 24
click at [1117, 207] on input "Commodity *" at bounding box center [1254, 206] width 511 height 24
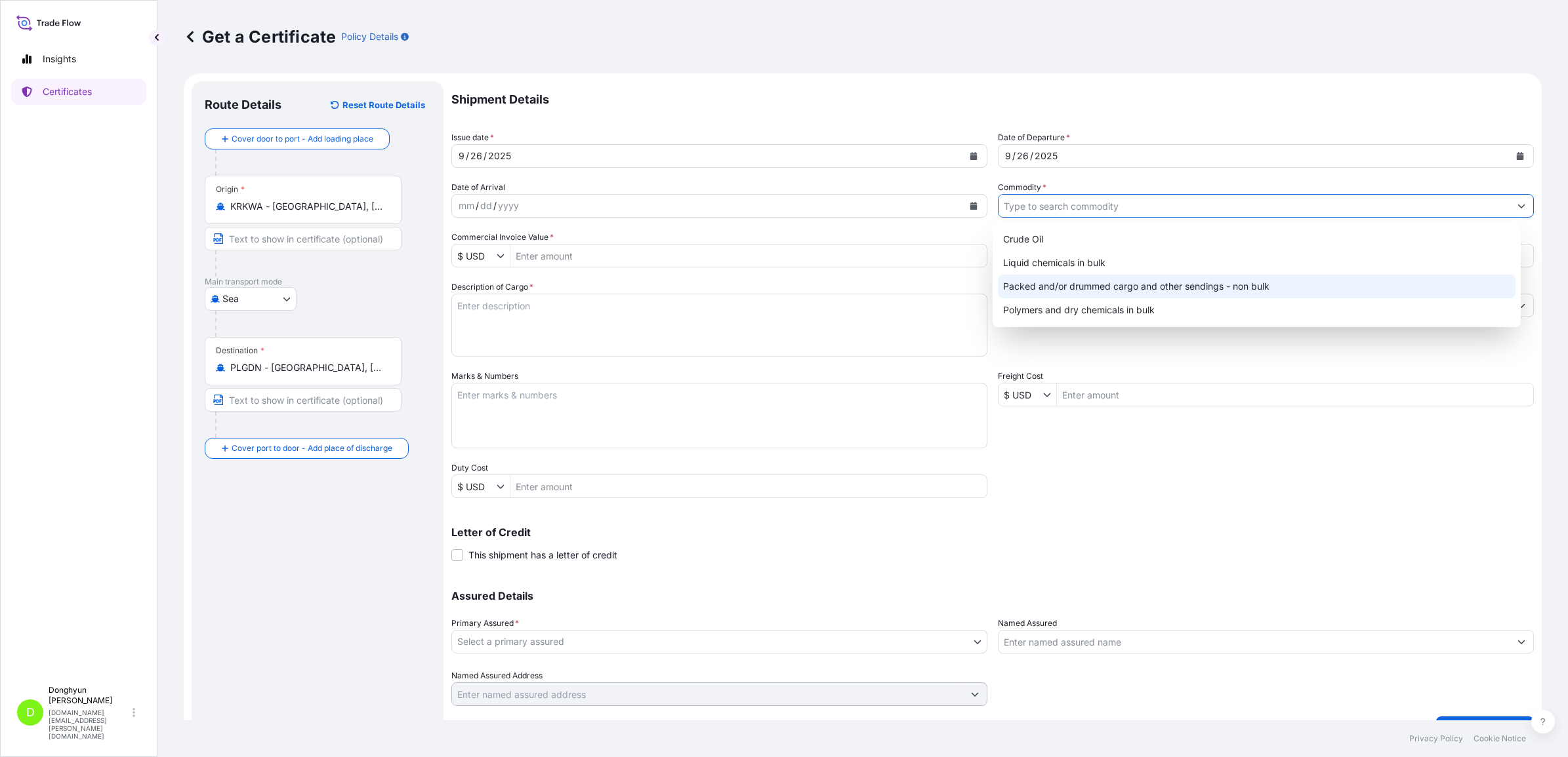
click at [1056, 299] on div "Polymers and dry chemicals in bulk" at bounding box center [1257, 310] width 518 height 24
type input "Polymers and dry chemicals in bulk"
click at [624, 254] on input "Commercial Invoice Value *" at bounding box center [748, 256] width 477 height 24
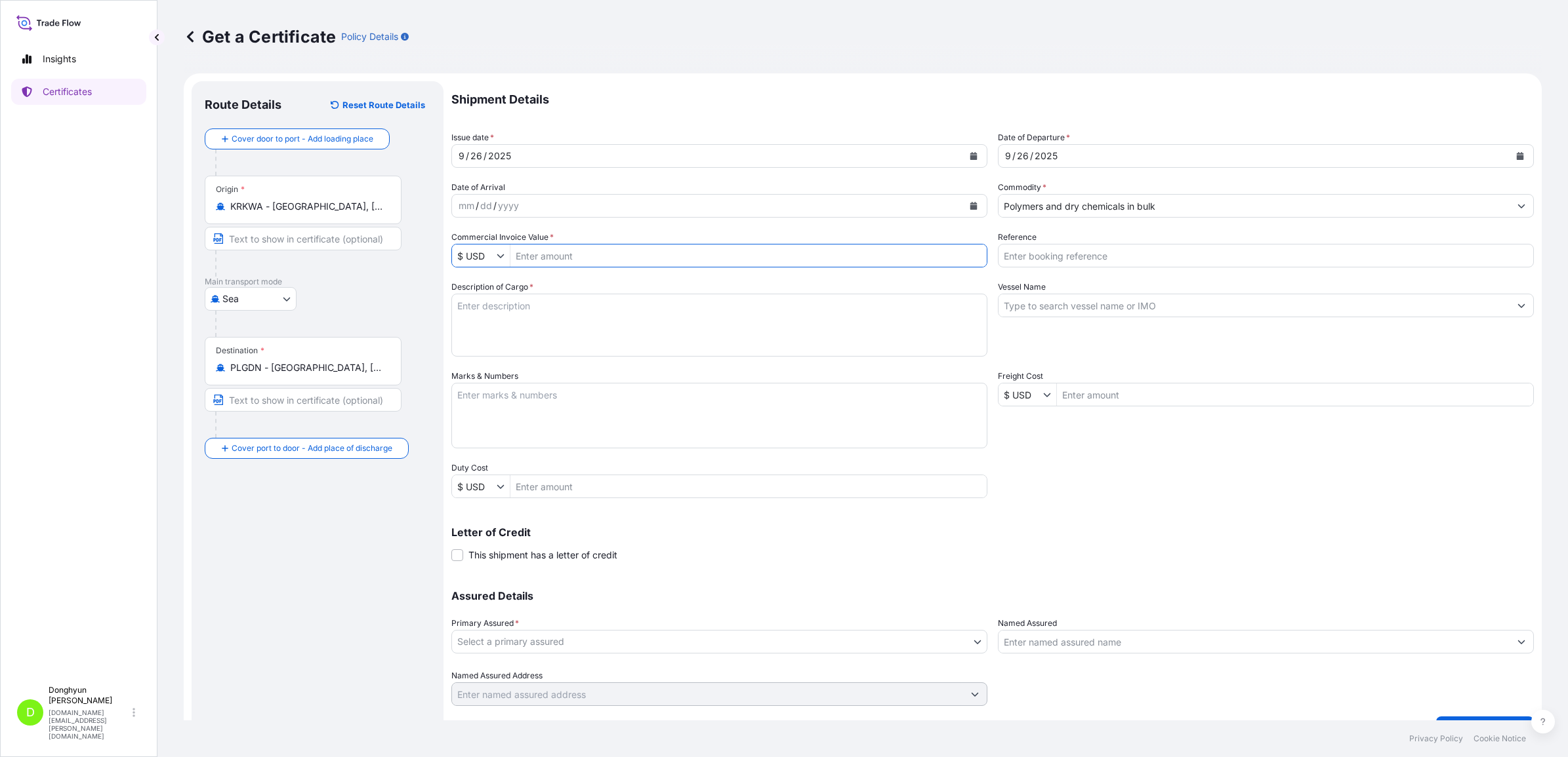
paste input "27,940"
type input "27,940"
click at [604, 269] on div "Shipment Details Issue date * 9 / 26 / 2025 Date of Departure * 9 / 26 / 2025 D…" at bounding box center [992, 394] width 1082 height 625
click at [1049, 250] on input "Reference" at bounding box center [1266, 256] width 536 height 24
paste input "8800130721"
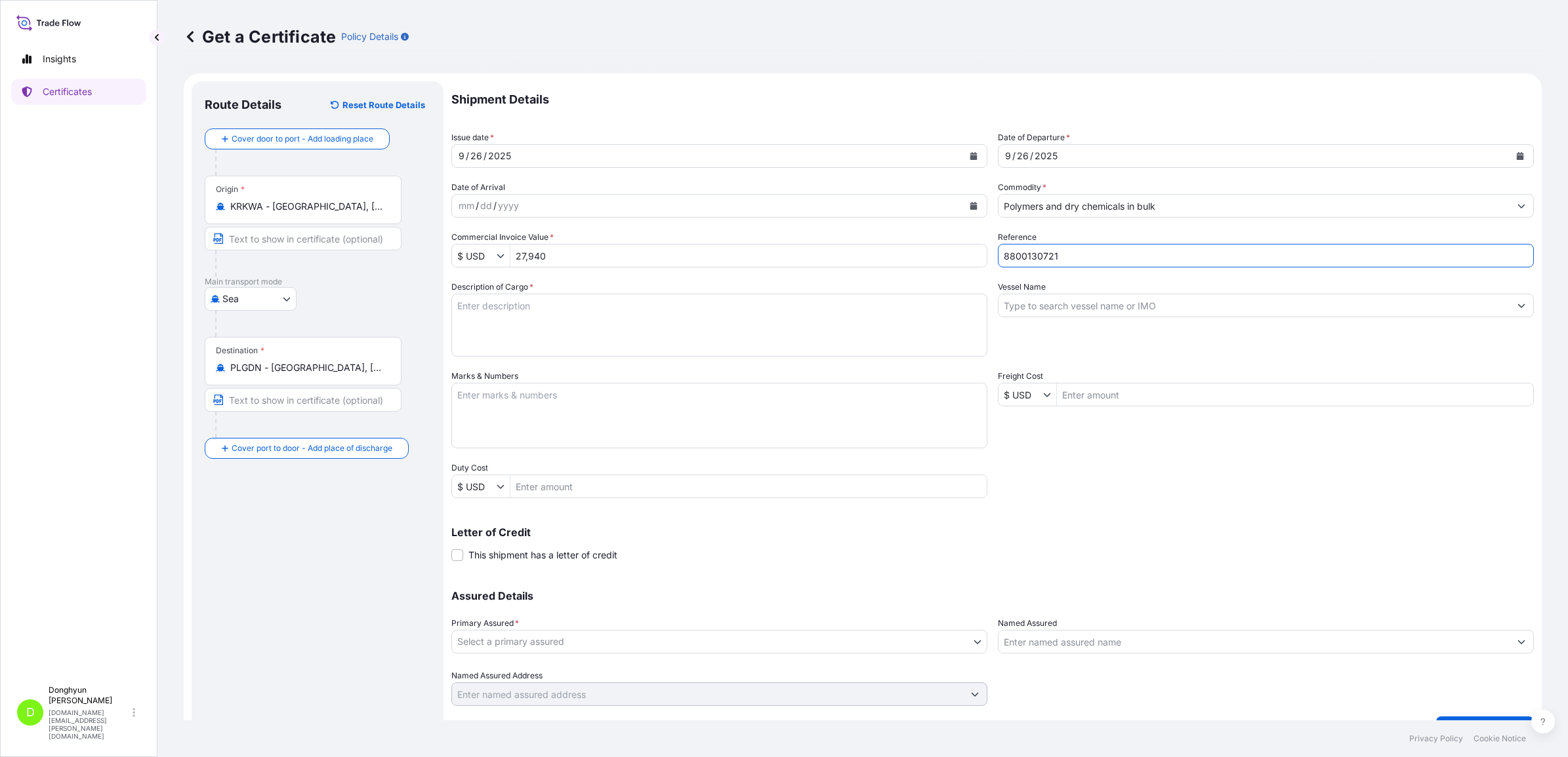
type input "8800130721"
click at [804, 309] on textarea "Description of Cargo *" at bounding box center [719, 325] width 536 height 63
click at [538, 310] on textarea "Description of Cargo *" at bounding box center [719, 325] width 536 height 63
paste textarea "MF650Y-500 PO 4821786485"
type textarea "MF650Y-500 PO 4821786485"
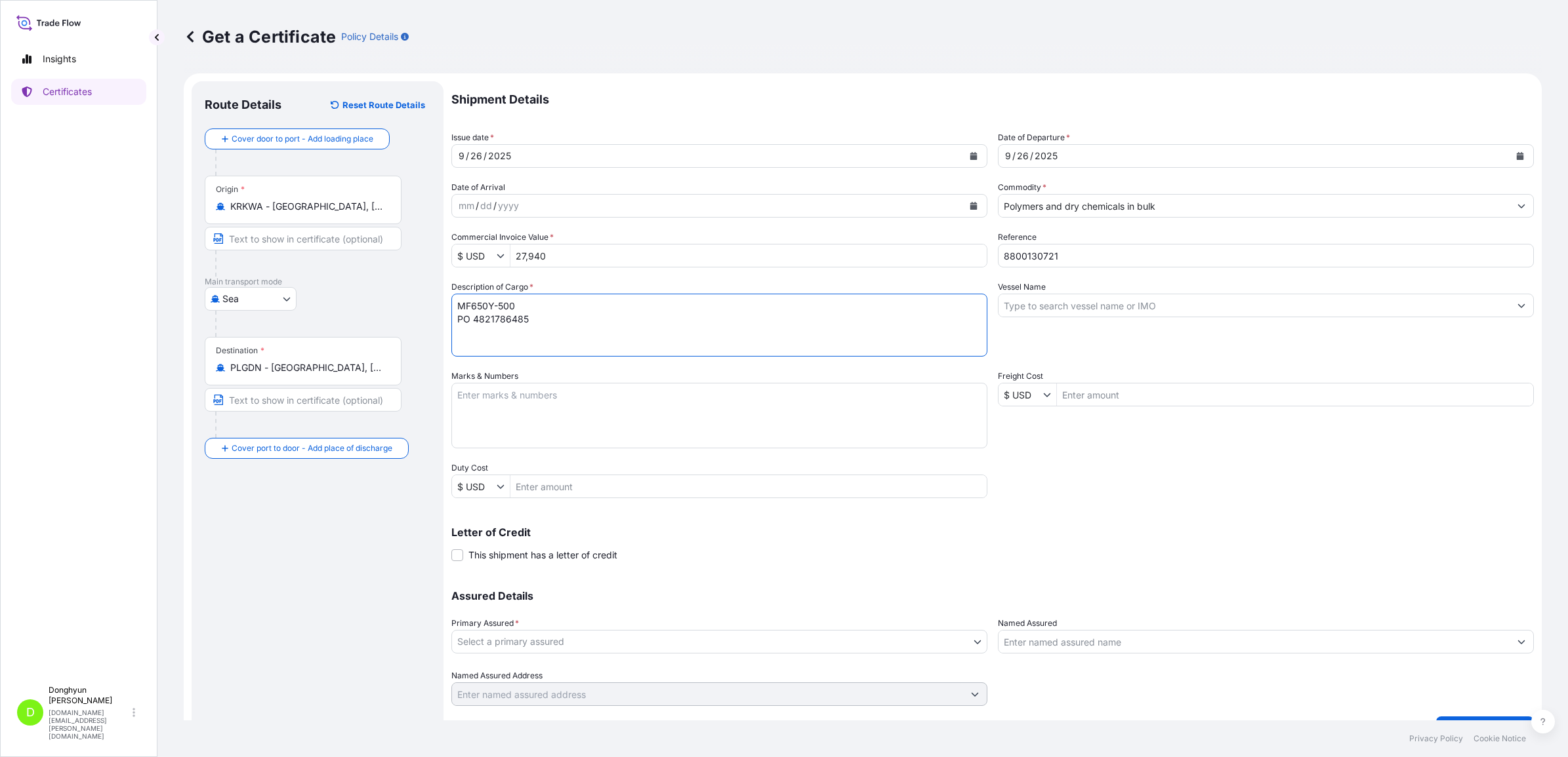
click at [1129, 303] on input "Vessel Name" at bounding box center [1254, 306] width 511 height 24
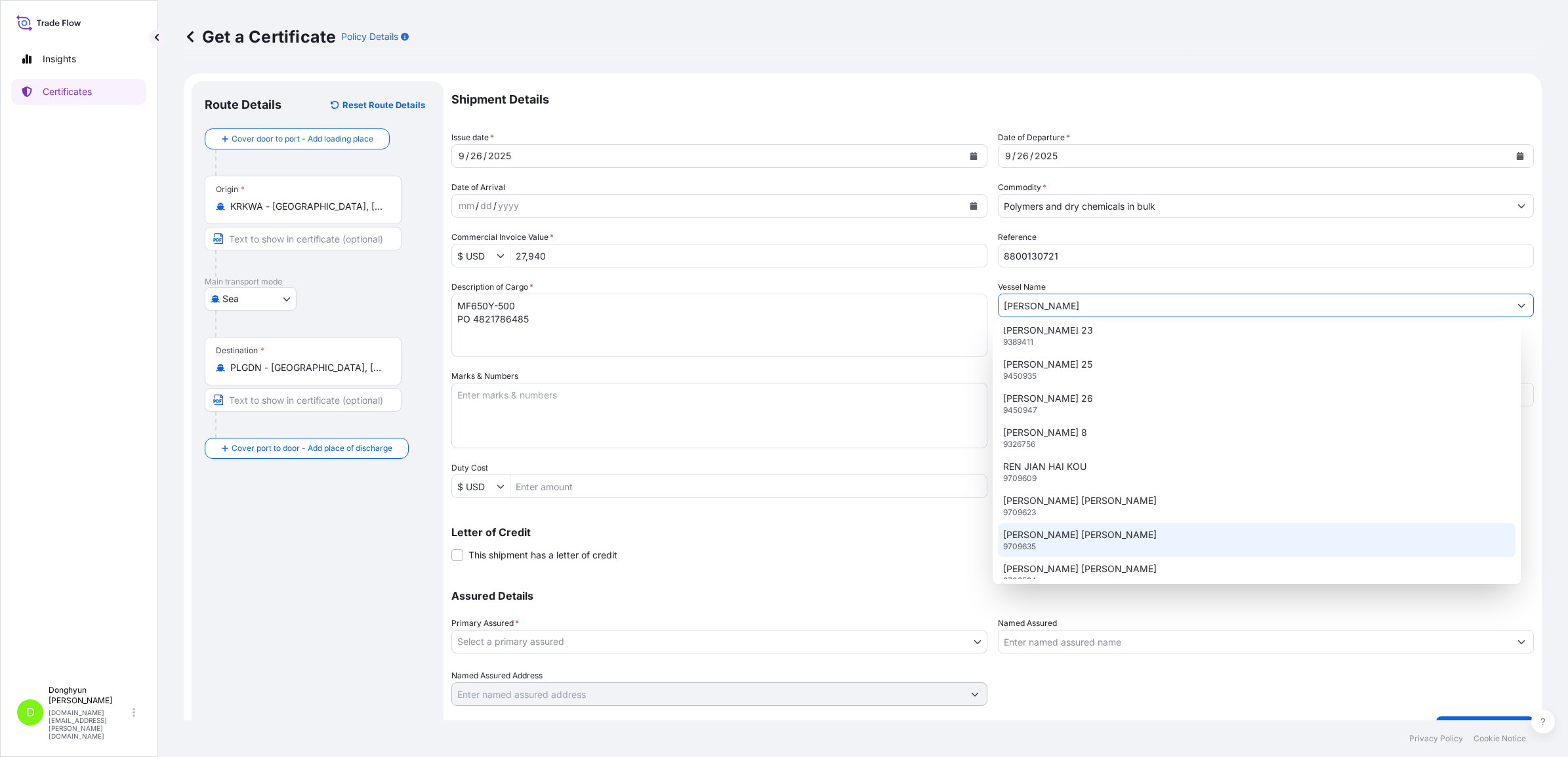
scroll to position [385, 0]
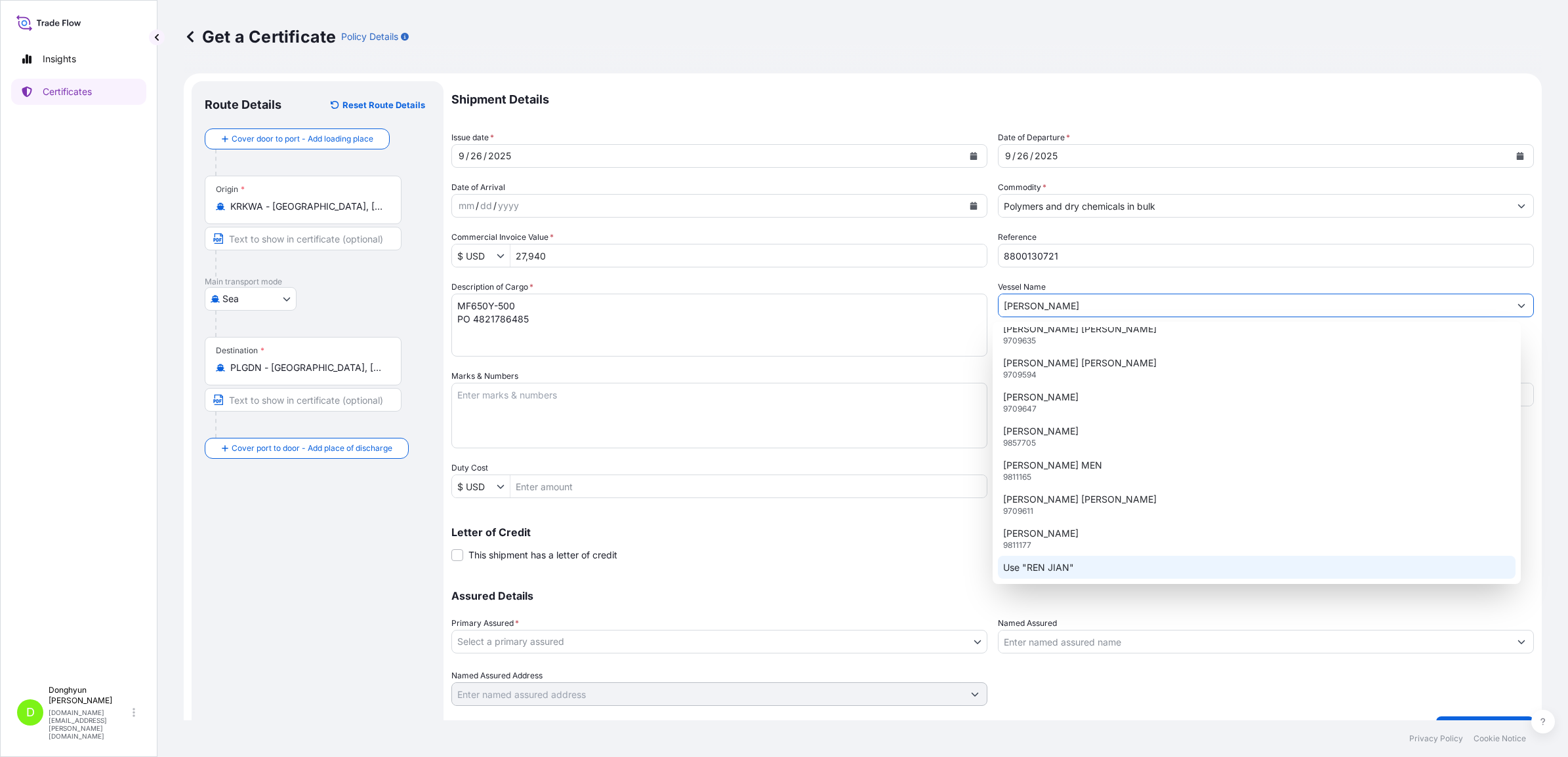
click at [1072, 561] on p "Use "REN JIAN"" at bounding box center [1039, 567] width 71 height 13
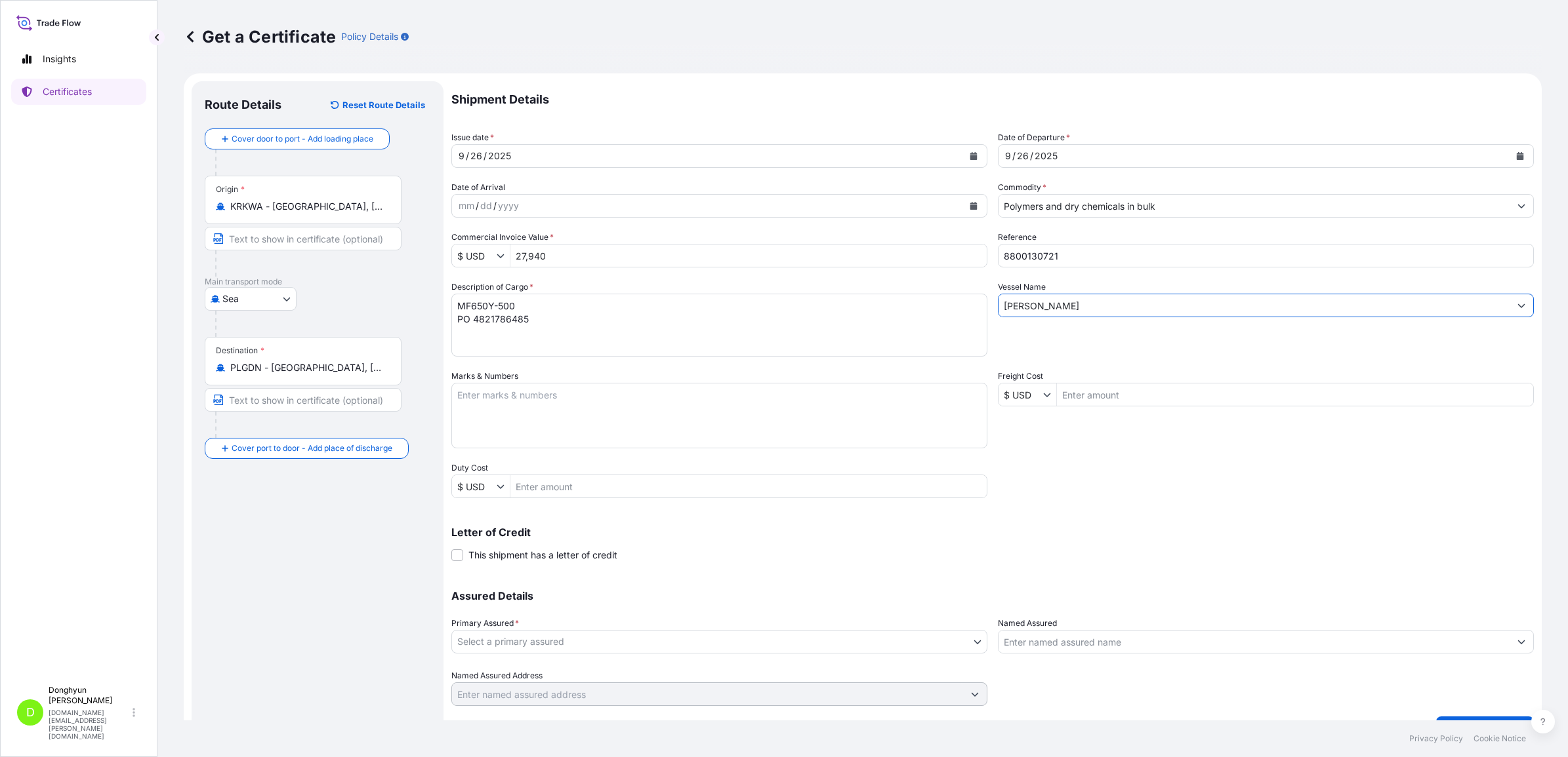
type input "REN JIAN"
click at [1008, 483] on div "Shipment Details Issue date * 9 / 26 / 2025 Date of Departure * 9 / 26 / 2025 D…" at bounding box center [992, 394] width 1082 height 625
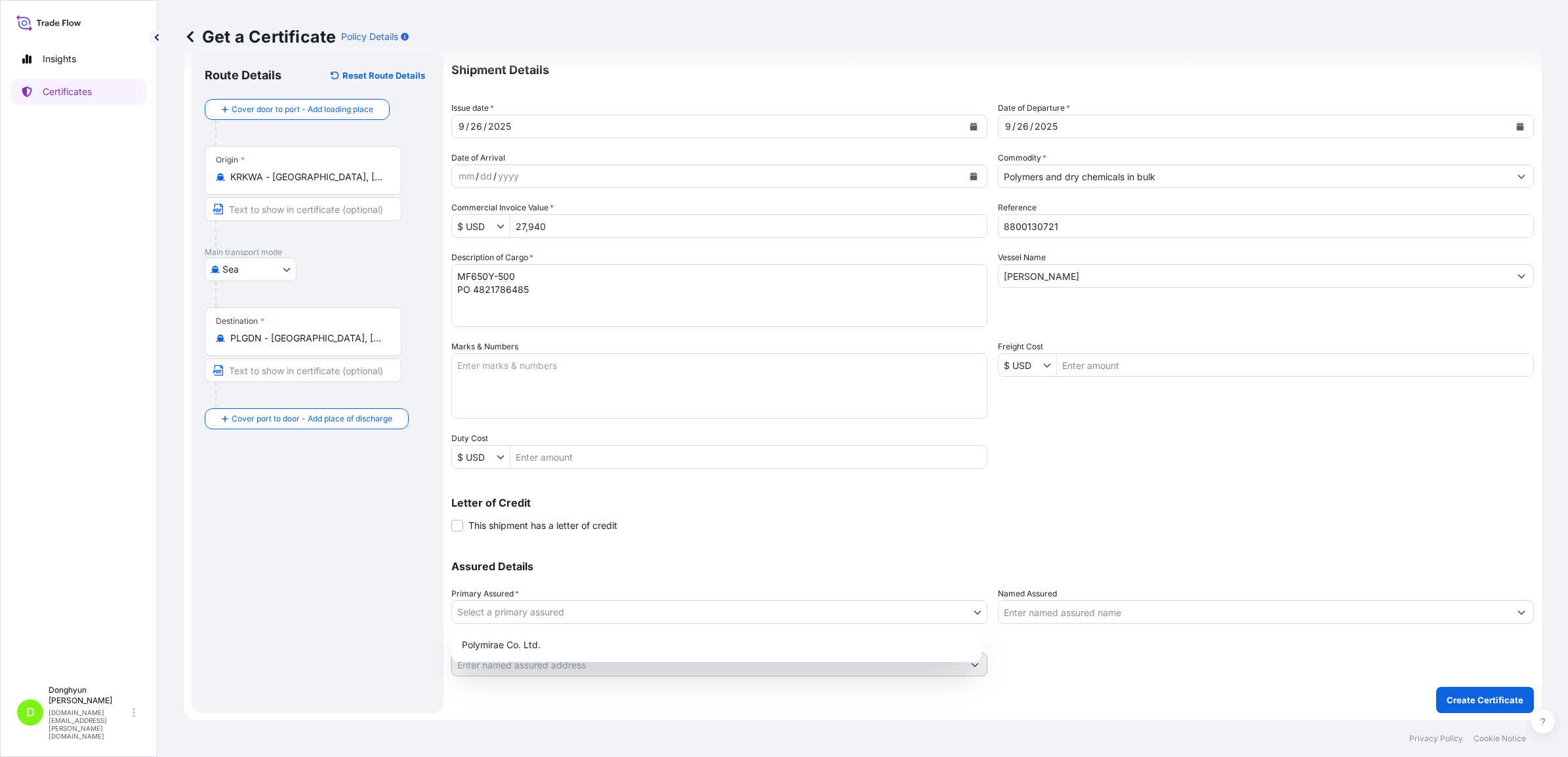
click at [587, 602] on body "Insights Certificates D Donghyun Kim dh.kim@polymirae.com Get a Certificate Pol…" at bounding box center [784, 378] width 1568 height 757
click at [578, 637] on div "Polymirae Co. Ltd." at bounding box center [716, 645] width 519 height 24
select select "32021"
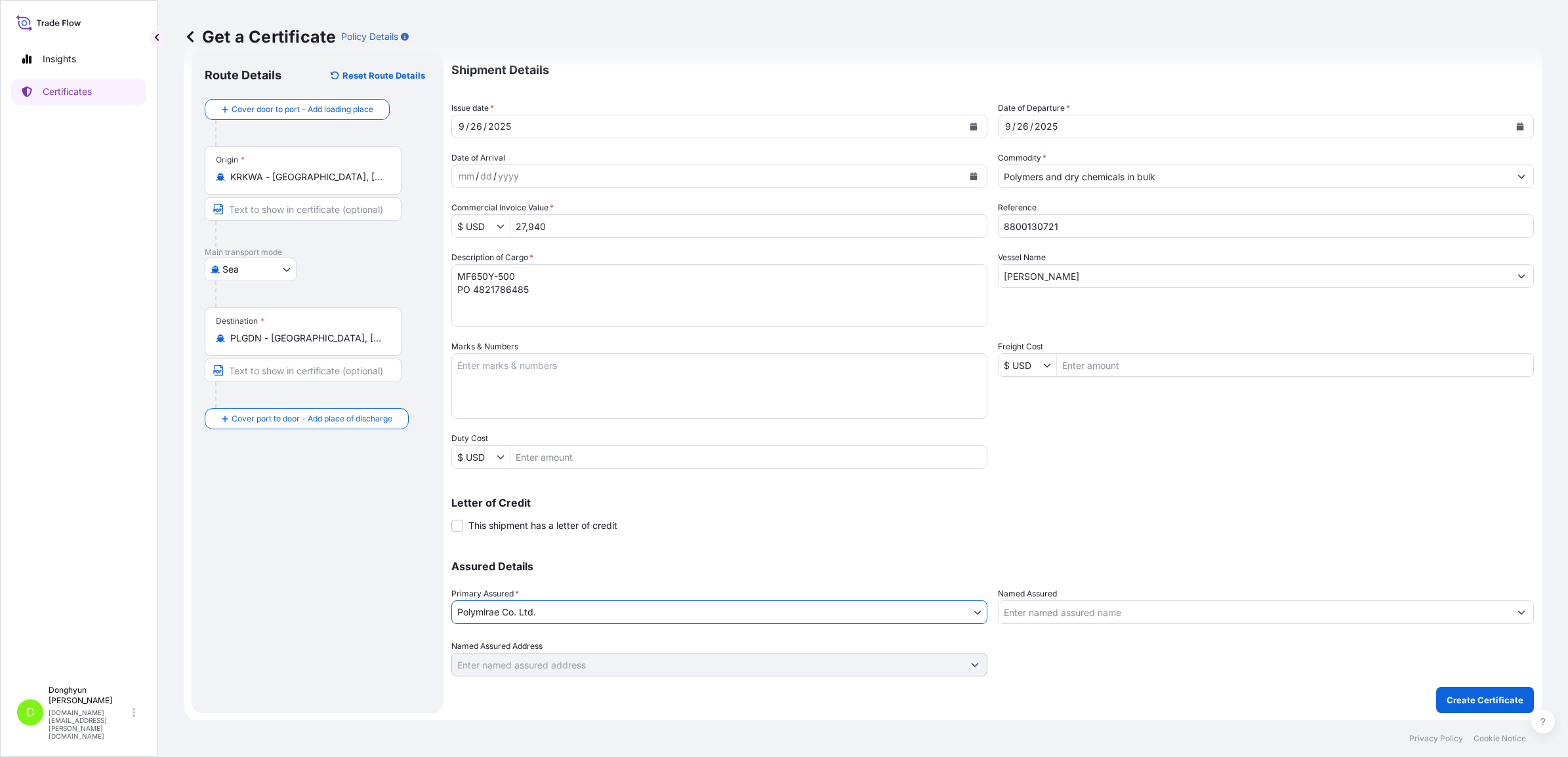
click at [801, 535] on div "Shipment Details Issue date * 9 / 26 / 2025 Date of Departure * 9 / 26 / 2025 D…" at bounding box center [992, 364] width 1082 height 625
click at [1253, 661] on div at bounding box center [1266, 658] width 536 height 36
click at [1446, 699] on p "Create Certificate" at bounding box center [1484, 700] width 77 height 13
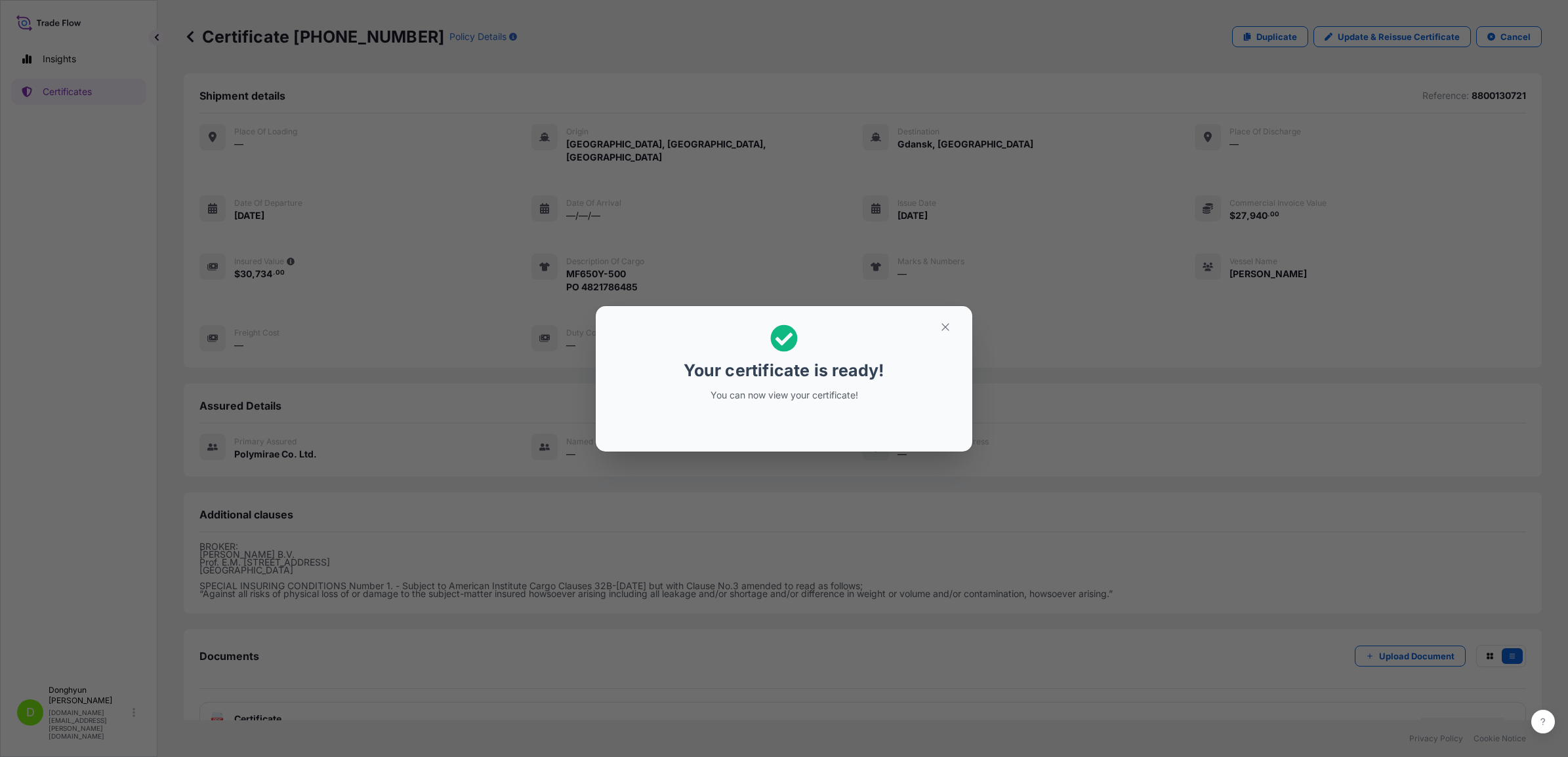
click at [935, 326] on button "button" at bounding box center [945, 327] width 33 height 21
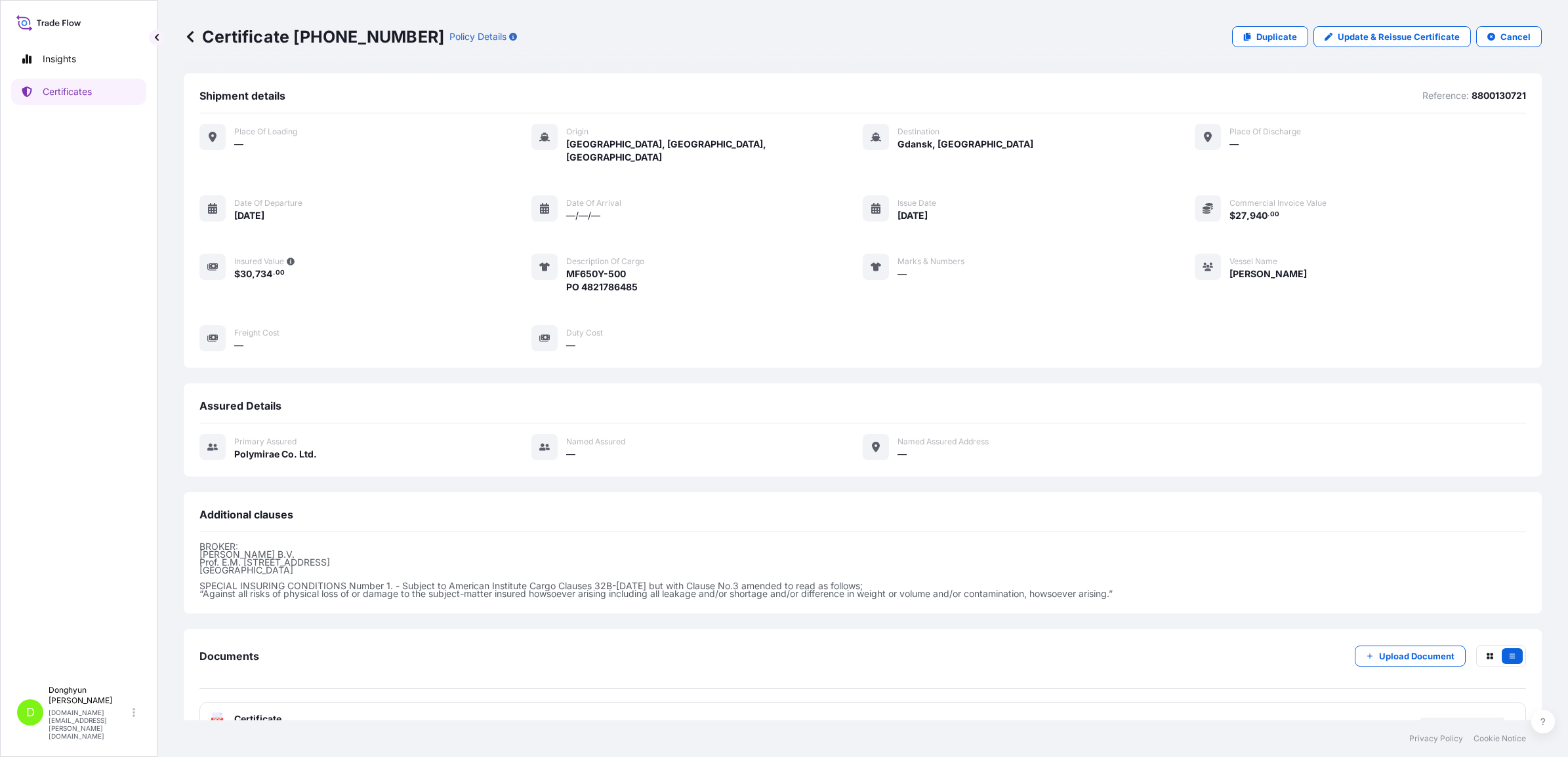
scroll to position [16, 0]
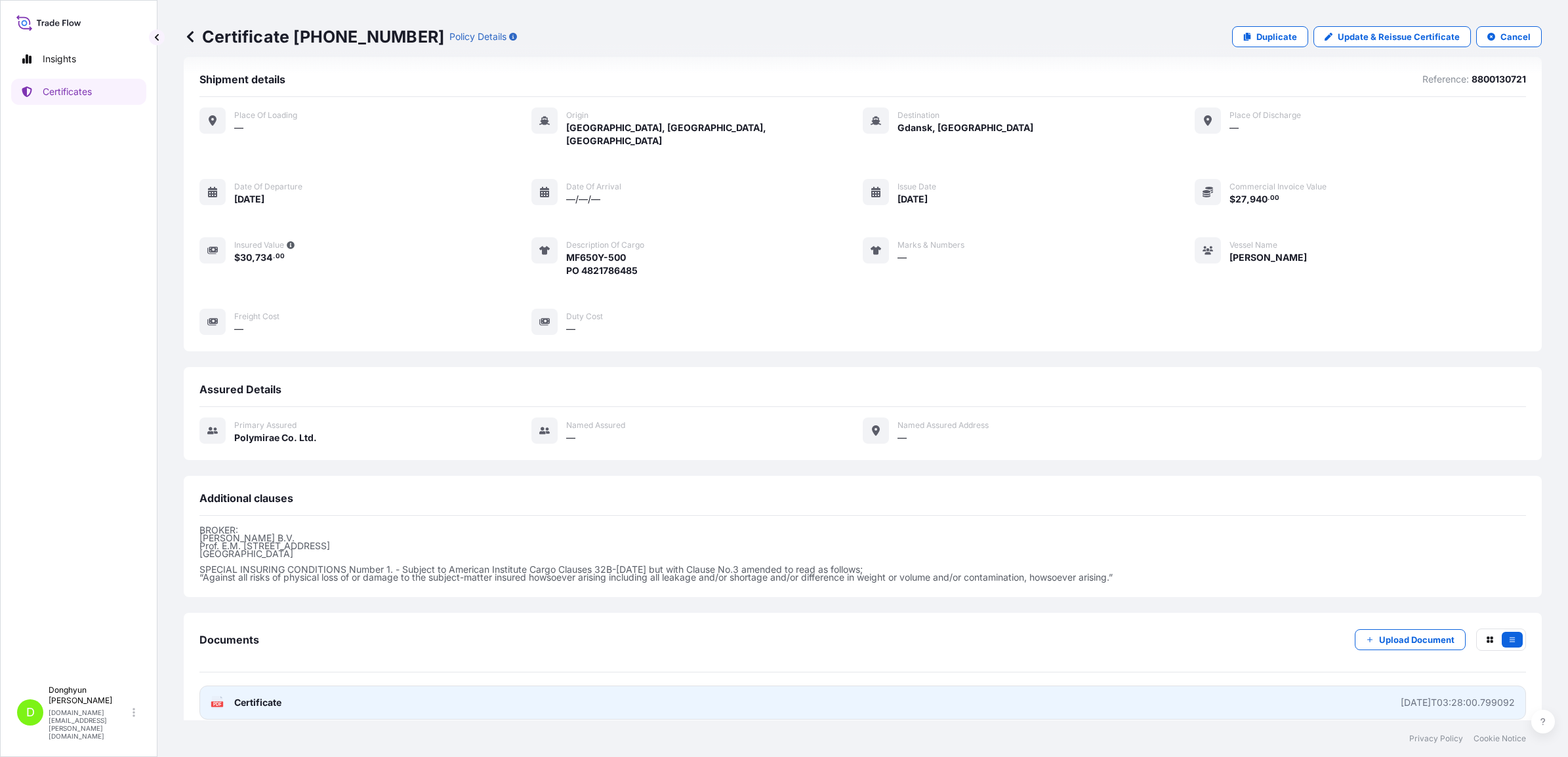
click at [858, 690] on link "PDF Certificate 2025-09-29T03:28:00.799092" at bounding box center [863, 703] width 1326 height 34
